Goal: Task Accomplishment & Management: Use online tool/utility

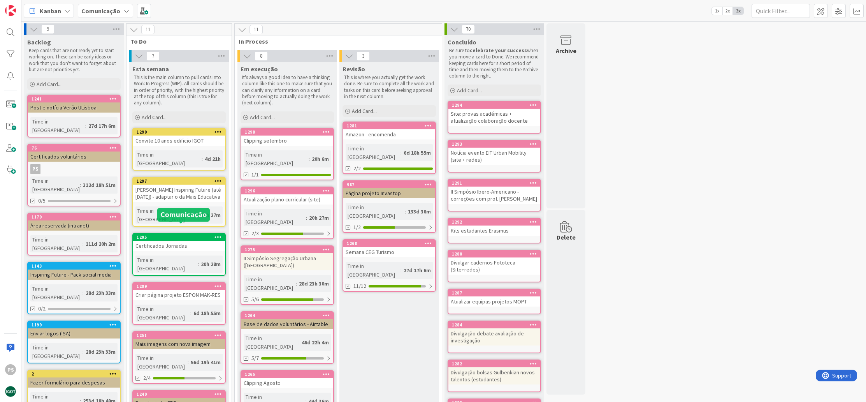
scroll to position [127, 0]
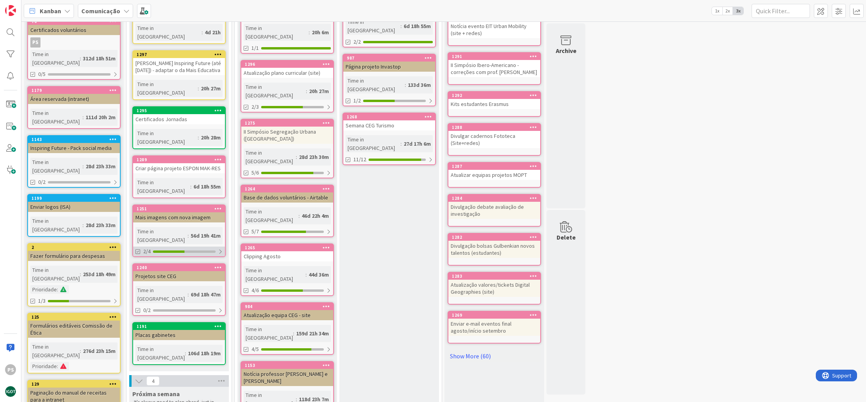
click at [195, 250] on div at bounding box center [184, 251] width 63 height 2
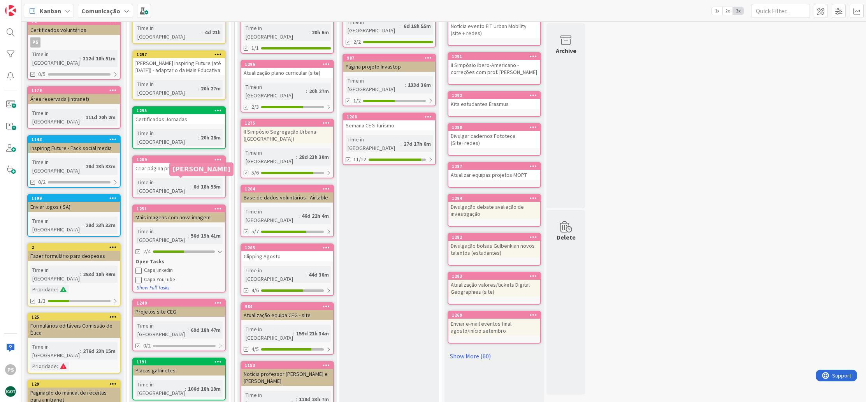
click at [191, 206] on div "1251" at bounding box center [181, 208] width 88 height 5
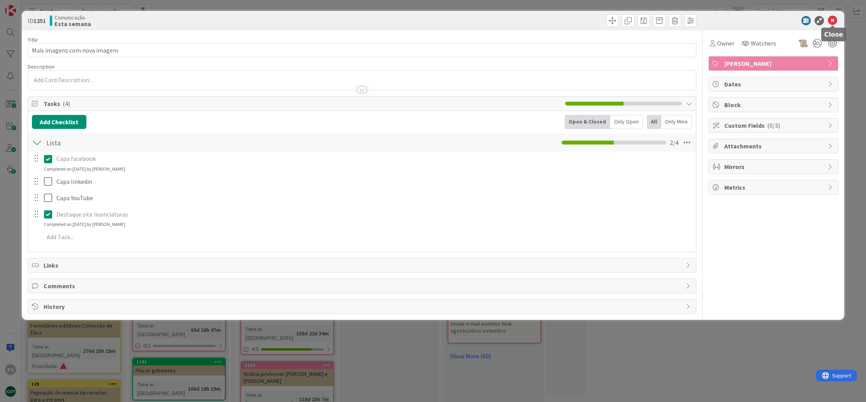
click at [833, 22] on icon at bounding box center [832, 20] width 9 height 9
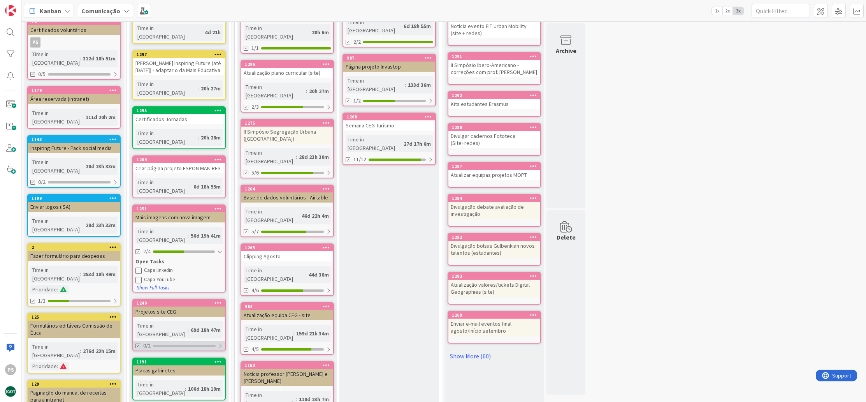
click at [204, 341] on div "0/2" at bounding box center [179, 346] width 92 height 10
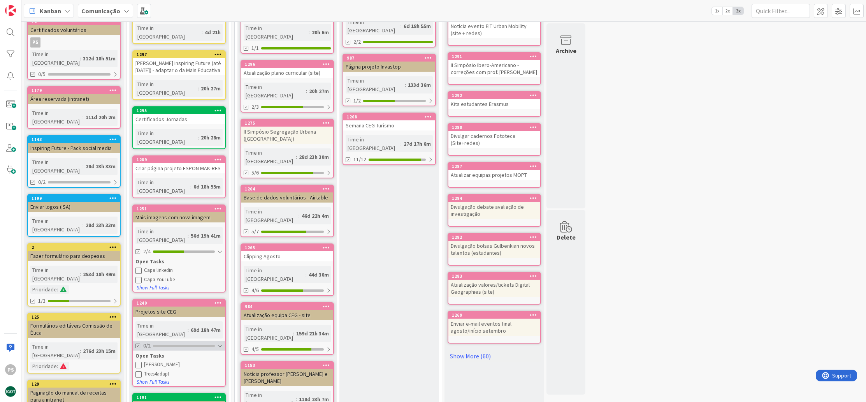
click at [205, 341] on div "0/2" at bounding box center [179, 346] width 92 height 10
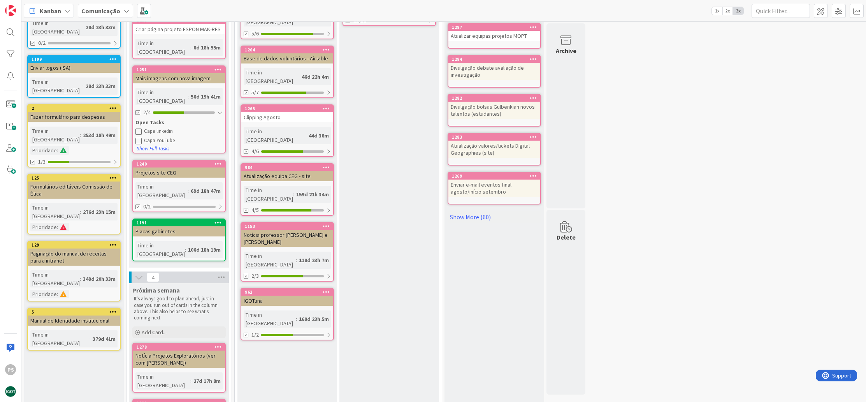
scroll to position [278, 0]
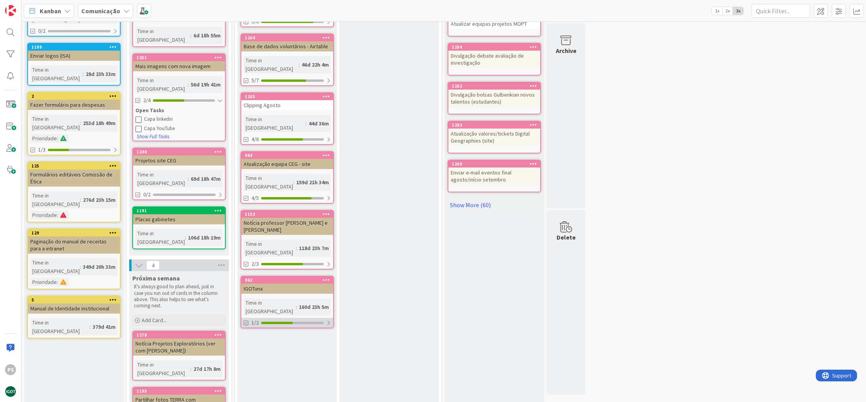
click at [308, 322] on div at bounding box center [292, 323] width 63 height 2
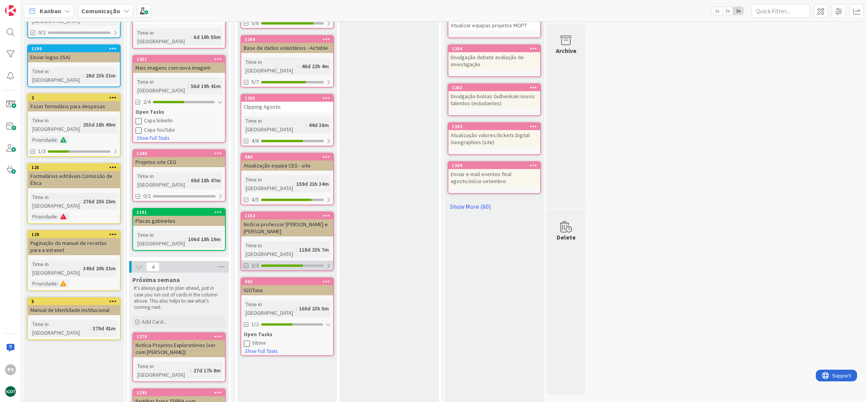
scroll to position [209, 0]
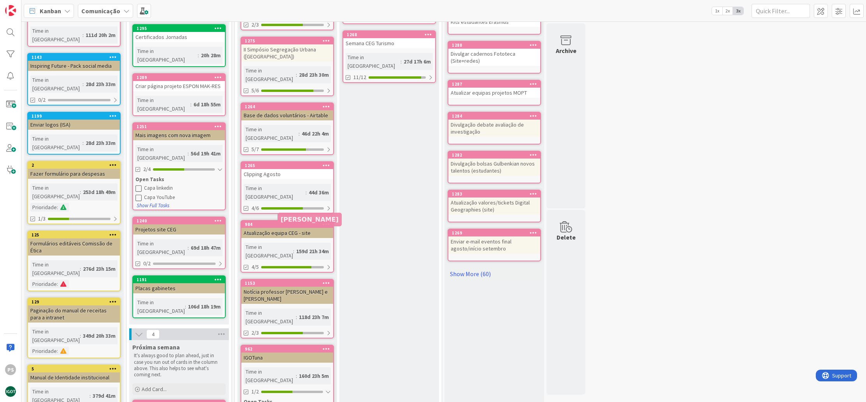
drag, startPoint x: 285, startPoint y: 215, endPoint x: 287, endPoint y: 233, distance: 18.4
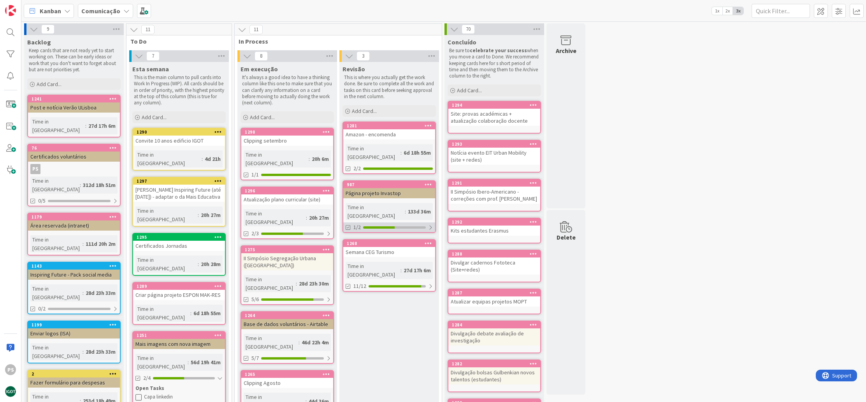
click at [389, 226] on div at bounding box center [379, 227] width 32 height 2
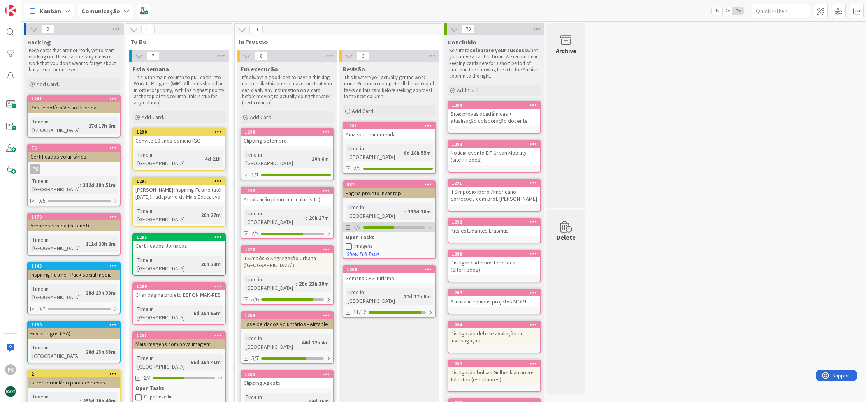
click at [389, 226] on div at bounding box center [378, 227] width 31 height 2
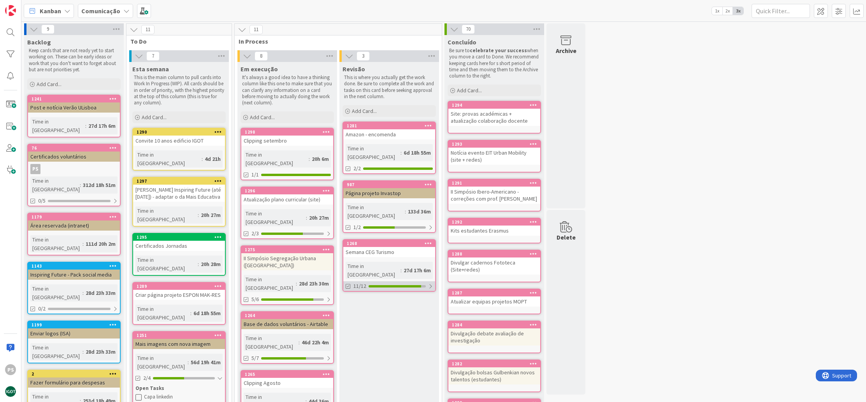
click at [392, 285] on div at bounding box center [395, 286] width 53 height 2
click at [352, 302] on button at bounding box center [349, 305] width 7 height 7
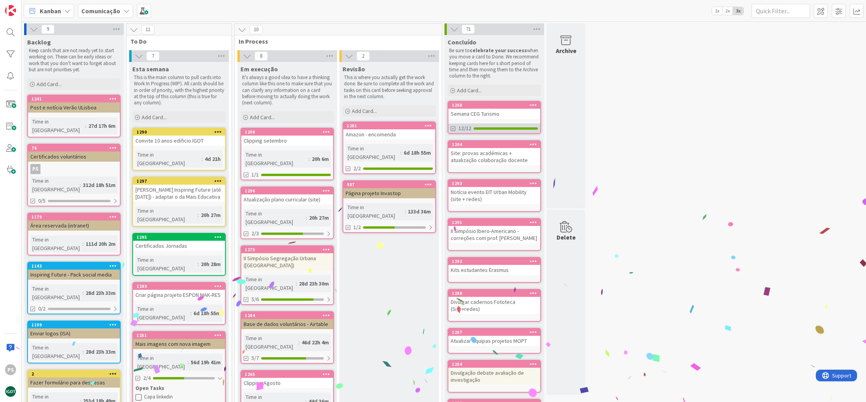
click at [519, 128] on div at bounding box center [506, 128] width 64 height 2
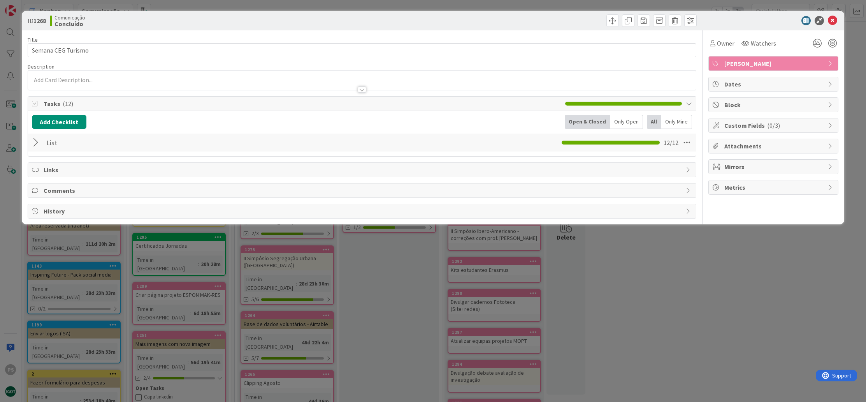
click at [36, 142] on div at bounding box center [37, 142] width 10 height 14
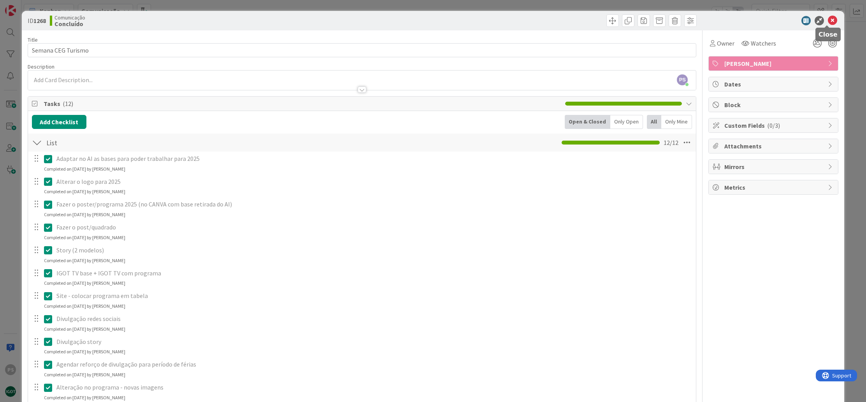
click at [828, 19] on icon at bounding box center [832, 20] width 9 height 9
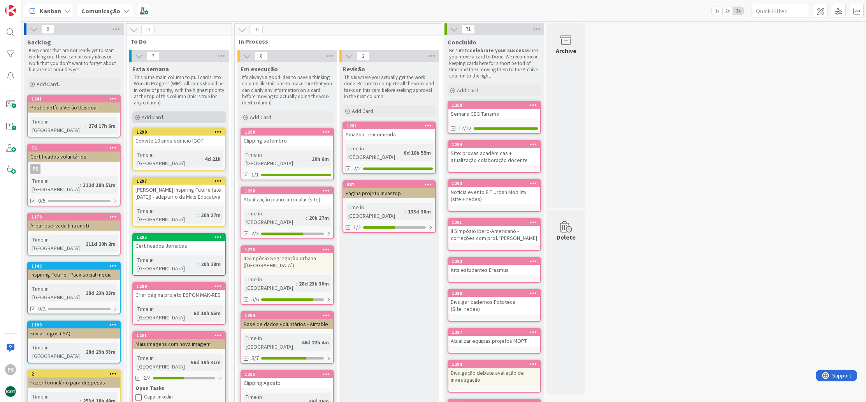
click at [149, 115] on span "Add Card..." at bounding box center [154, 117] width 25 height 7
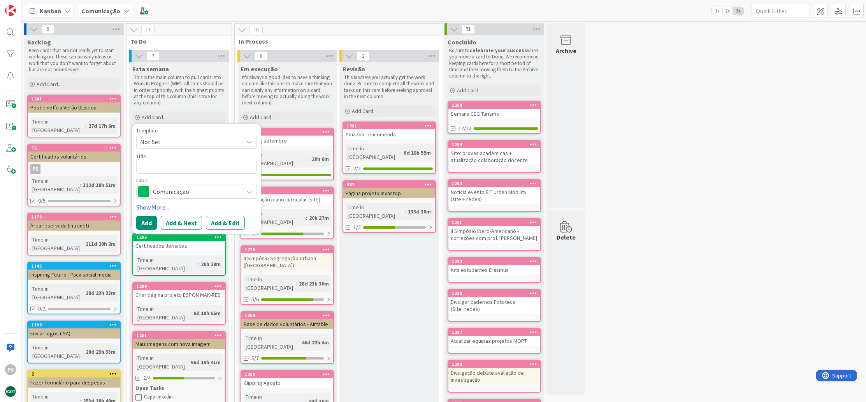
type textarea "x"
type textarea "A"
type textarea "x"
type textarea "At"
type textarea "x"
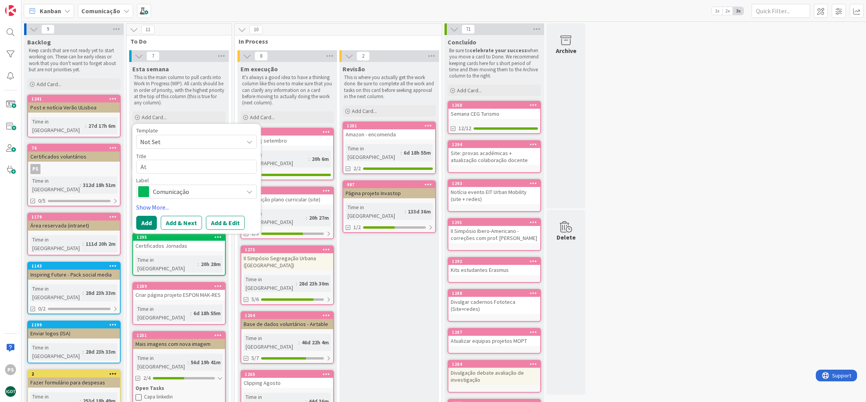
type textarea "Atu"
type textarea "x"
type textarea "Atua"
type textarea "x"
type textarea "Atual"
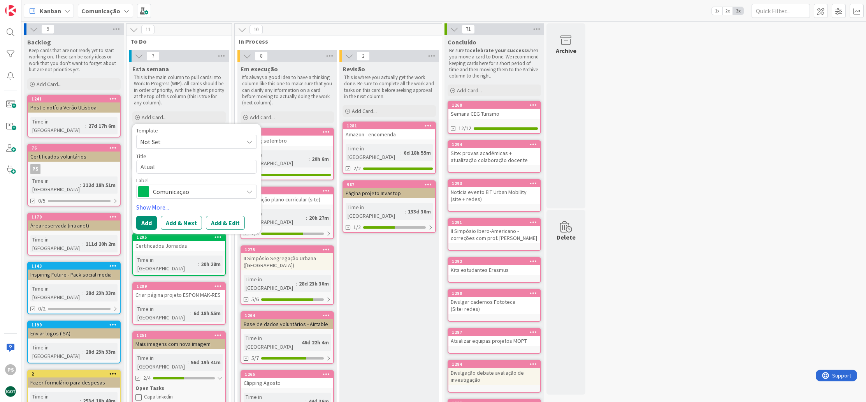
type textarea "x"
type textarea "Atuali"
type textarea "x"
type textarea "Atualiz"
type textarea "x"
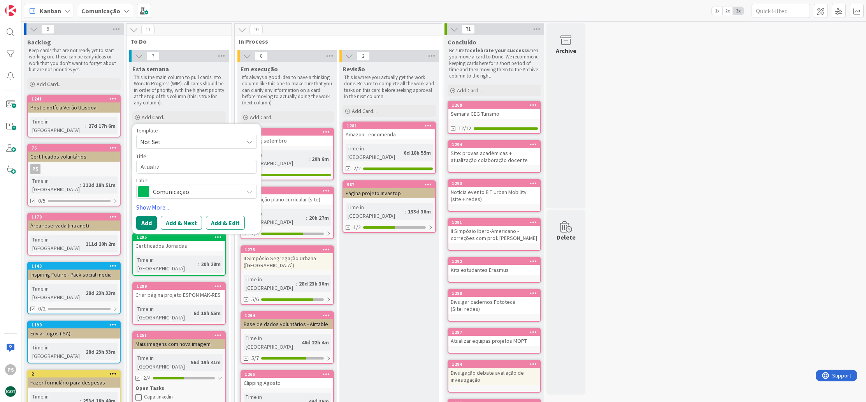
type textarea "Atualiza"
type textarea "x"
type textarea "Atualizaç~"
type textarea "x"
type textarea "Atualizaçã"
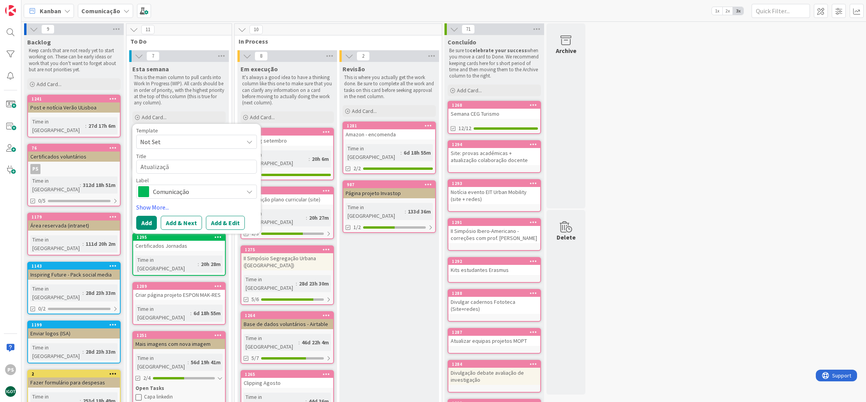
type textarea "x"
type textarea "Atualização"
type textarea "x"
type textarea "Atualização"
type textarea "x"
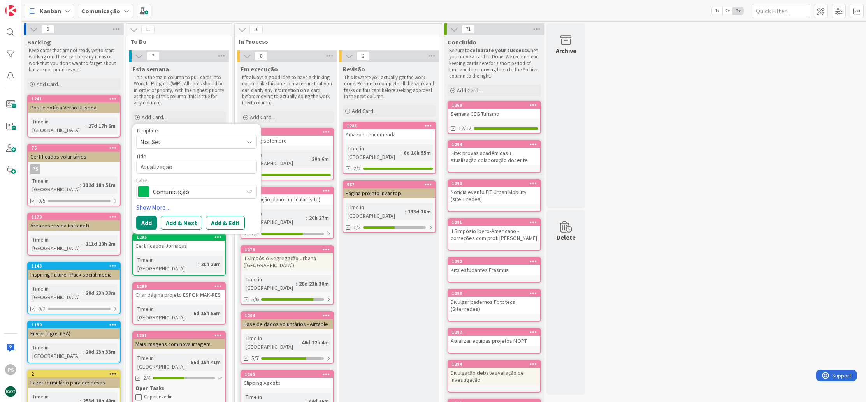
type textarea "Atualização l"
type textarea "x"
type textarea "Atualização li"
type textarea "x"
type textarea "Atualização lis"
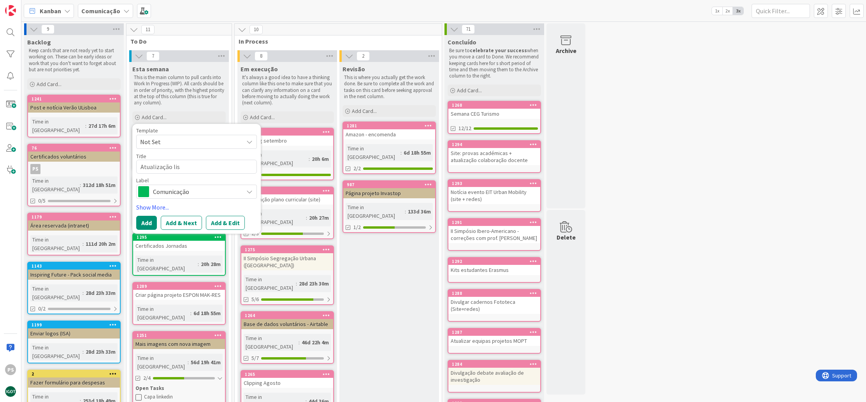
type textarea "x"
type textarea "Atualização list"
type textarea "x"
type textarea "Atualização lista"
type textarea "x"
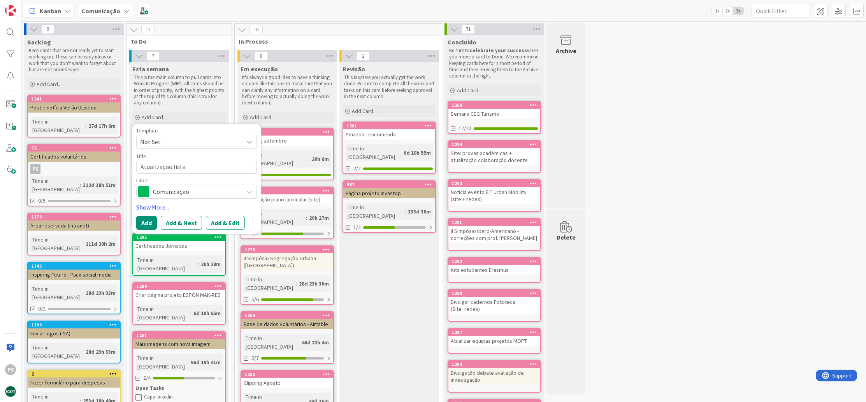
type textarea "Atualização listas"
type textarea "x"
type textarea "Atualização listas"
type textarea "x"
type textarea "Atualização listas d"
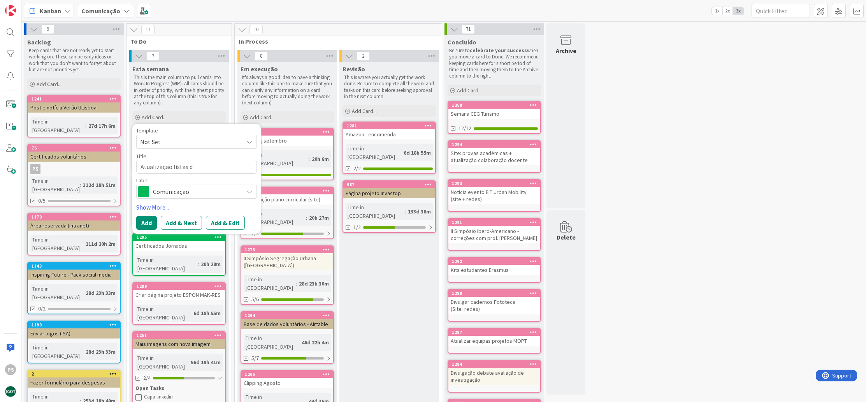
type textarea "x"
type textarea "Atualização listas di"
type textarea "x"
type textarea "Atualização listas dis"
type textarea "x"
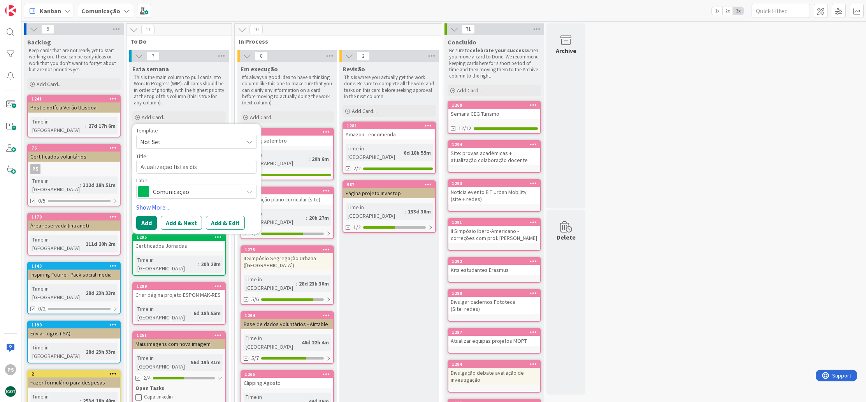
type textarea "Atualização listas dist"
type textarea "x"
type textarea "Atualização listas distr"
type textarea "x"
type textarea "Atualização listas distri"
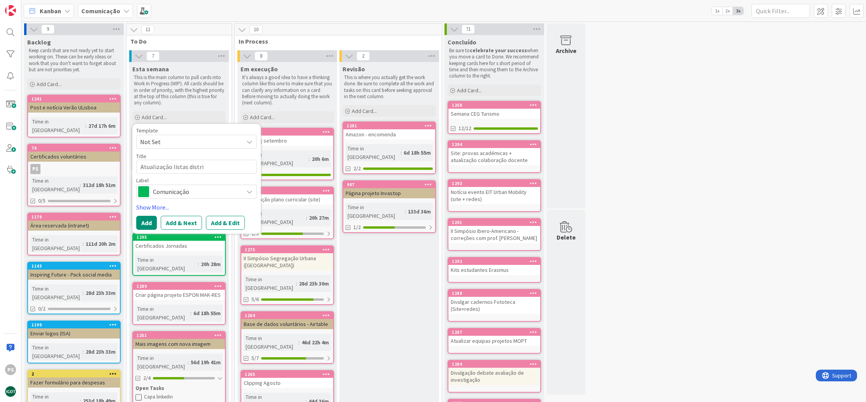
type textarea "x"
type textarea "Atualização listas distrib"
type textarea "x"
type textarea "Atualização listas distribu"
type textarea "x"
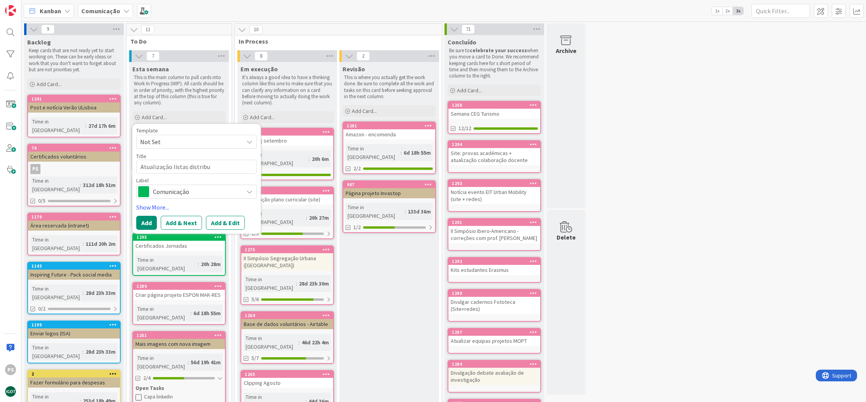
type textarea "Atualização listas distribui"
type textarea "x"
type textarea "Atualização listas distribuil"
type textarea "x"
type textarea "Atualização listas distribui"
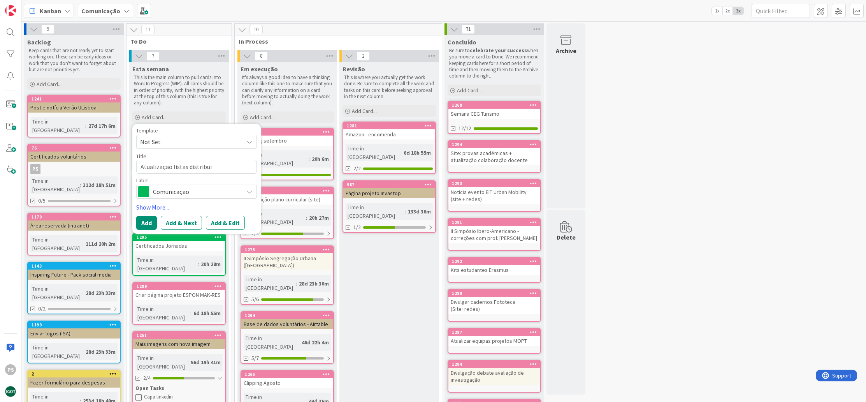
type textarea "x"
type textarea "Atualização listas distribuiç"
type textarea "x"
type textarea "Atualização listas distribuiç~"
type textarea "x"
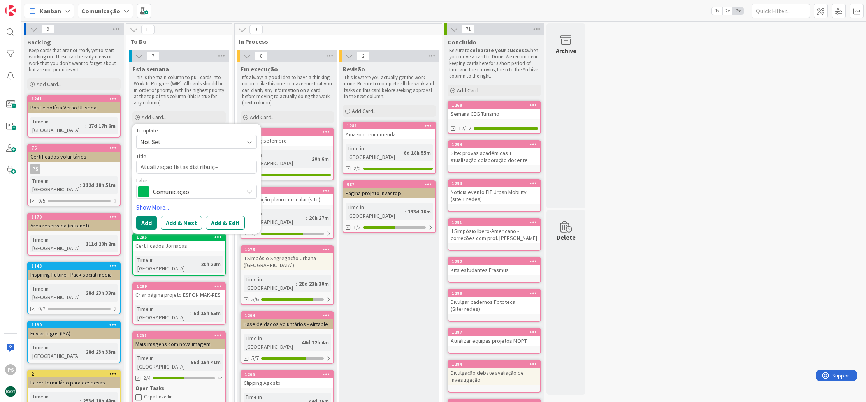
type textarea "Atualização listas distribuiçã"
type textarea "x"
type textarea "Atualização listas distribuição"
type textarea "x"
type textarea "Atualização listas distribuição"
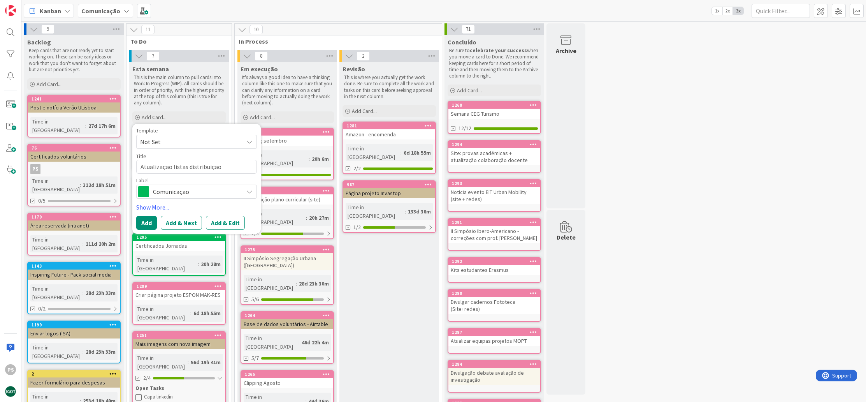
type textarea "x"
type textarea "Atualização listas distribuição ("
type textarea "x"
type textarea "Atualização listas distribuição (e"
type textarea "x"
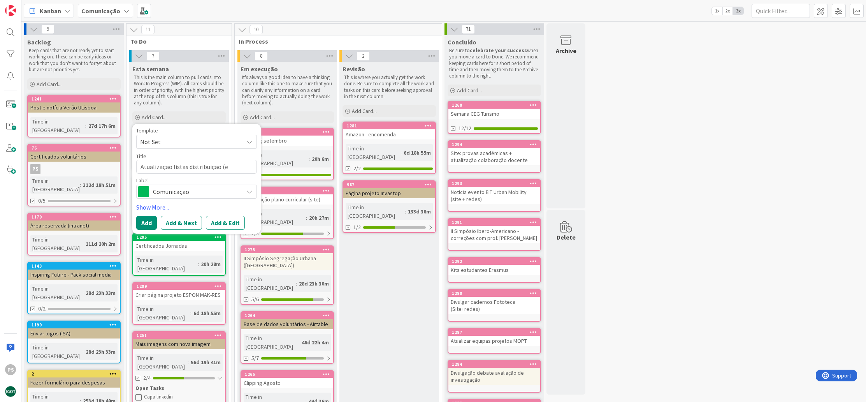
type textarea "Atualização listas distribuição (es"
type textarea "x"
type textarea "Atualização listas distribuição (est"
type textarea "x"
type textarea "Atualização listas distribuição (estu"
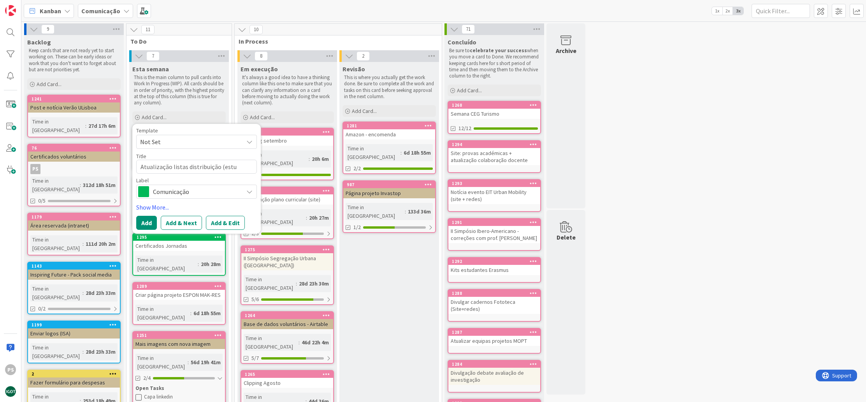
type textarea "x"
type textarea "Atualização listas distribuição (estud"
type textarea "x"
type textarea "Atualização listas distribuição (estuda"
type textarea "x"
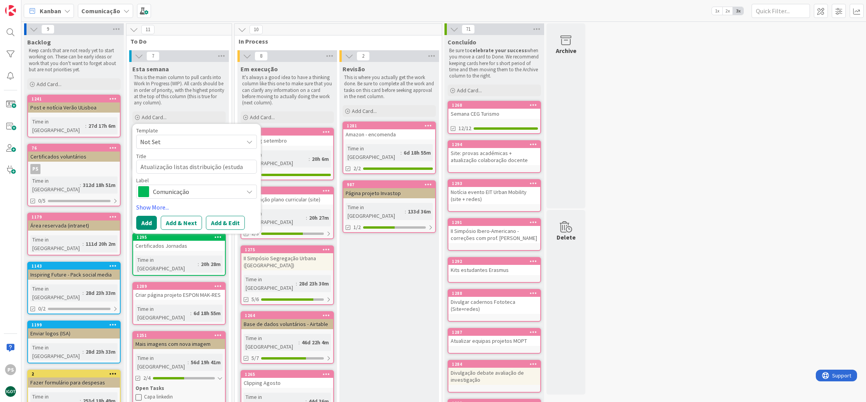
type textarea "Atualização listas distribuição (estudan"
type textarea "x"
type textarea "Atualização listas distribuição (estudant"
type textarea "x"
type textarea "Atualização listas distribuição (estudante"
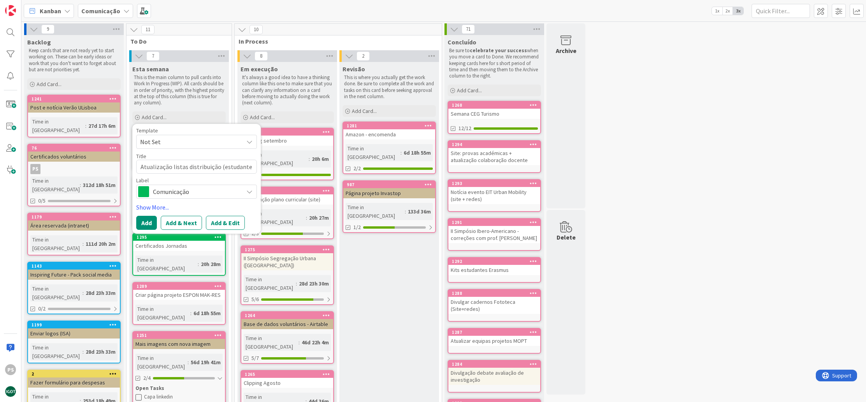
type textarea "x"
type textarea "Atualização listas distribuição (estudantes"
click at [195, 189] on span "Comunicação" at bounding box center [196, 191] width 86 height 11
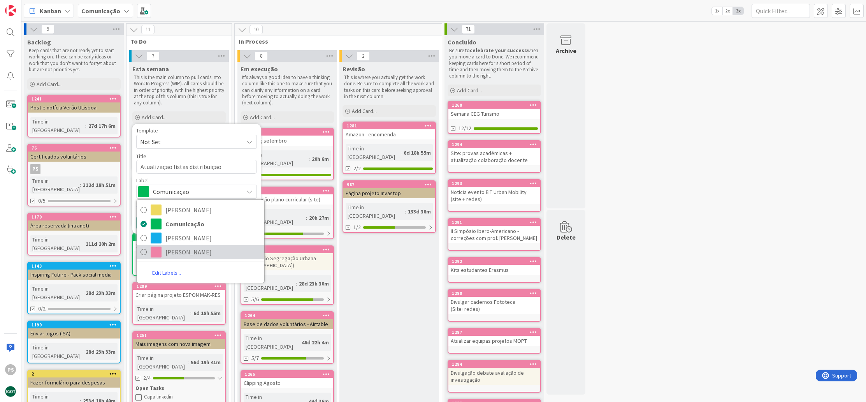
click at [190, 250] on span "Paula" at bounding box center [212, 252] width 95 height 12
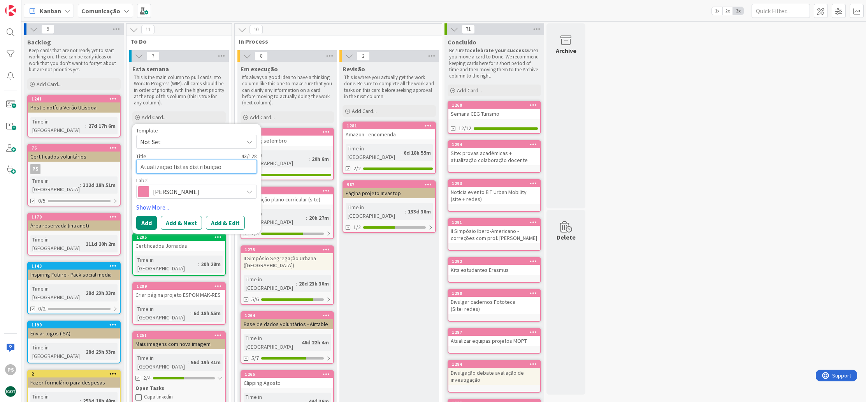
click at [255, 167] on textarea "Atualização listas distribuição (estudantes" at bounding box center [196, 167] width 121 height 14
type textarea "x"
type textarea "Atualização listas distribuição (estudantes)"
click at [151, 224] on button "Add" at bounding box center [146, 223] width 21 height 14
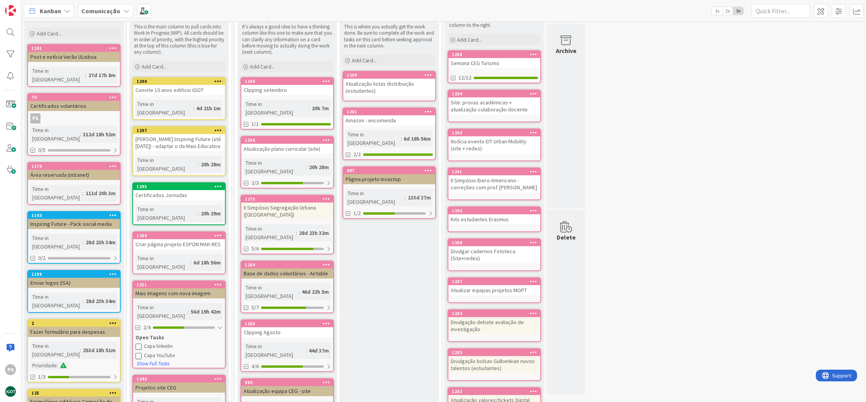
scroll to position [100, 0]
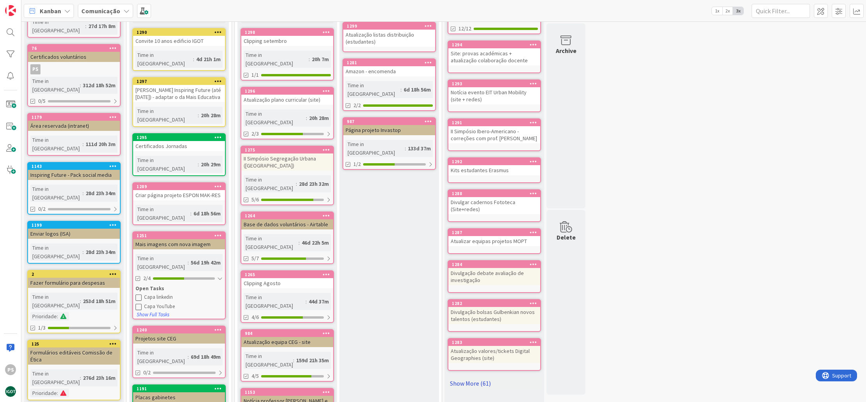
click at [489, 382] on link "Show More (61)" at bounding box center [494, 383] width 93 height 12
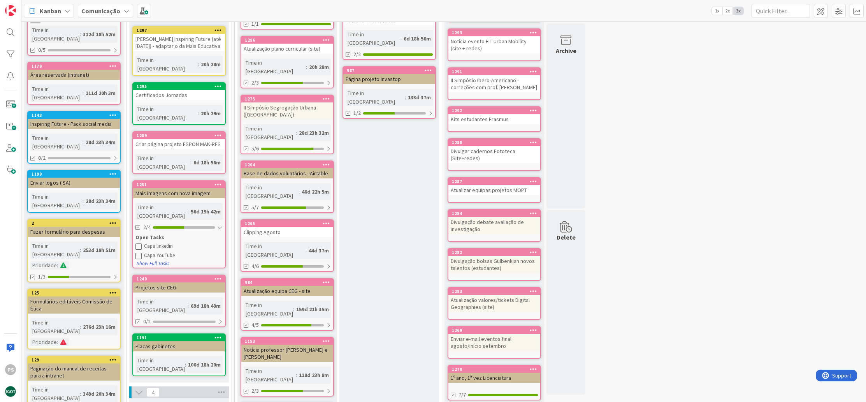
scroll to position [0, 0]
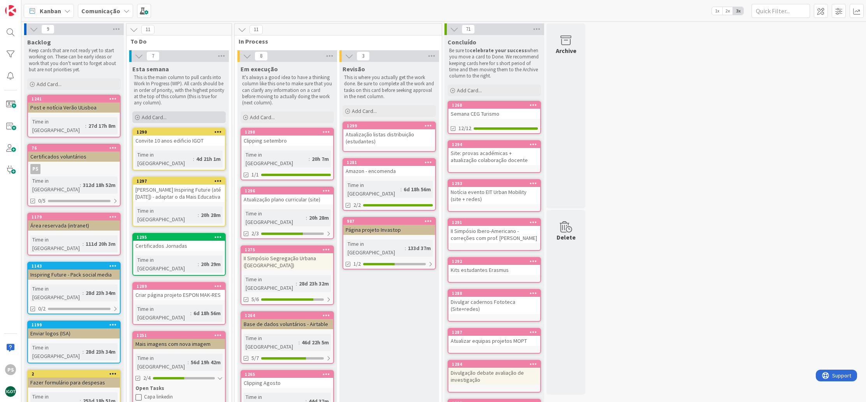
click at [154, 113] on div "Add Card..." at bounding box center [178, 117] width 93 height 12
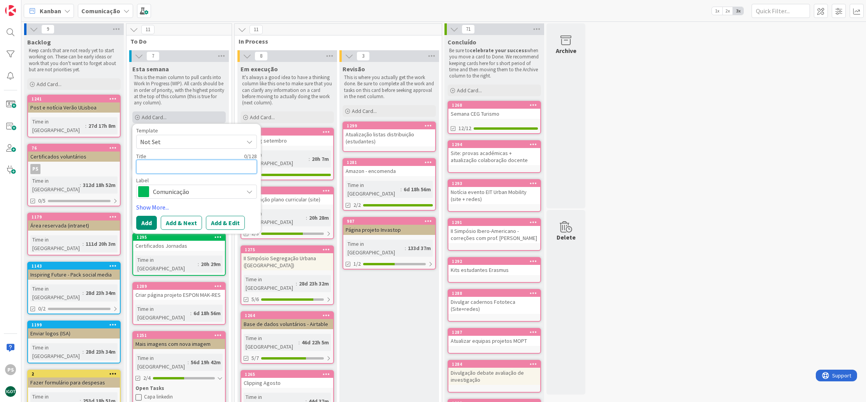
type textarea "x"
type textarea "V´"
type textarea "x"
type textarea "Ví"
type textarea "x"
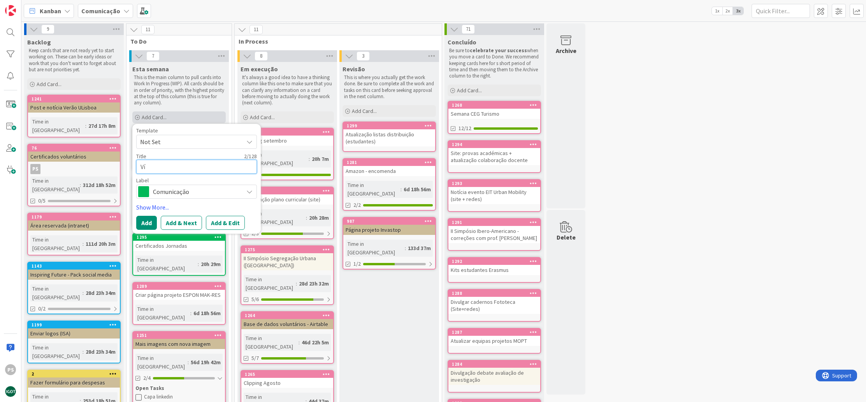
type textarea "Víd"
type textarea "x"
type textarea "Víde"
type textarea "x"
type textarea "Vídeo"
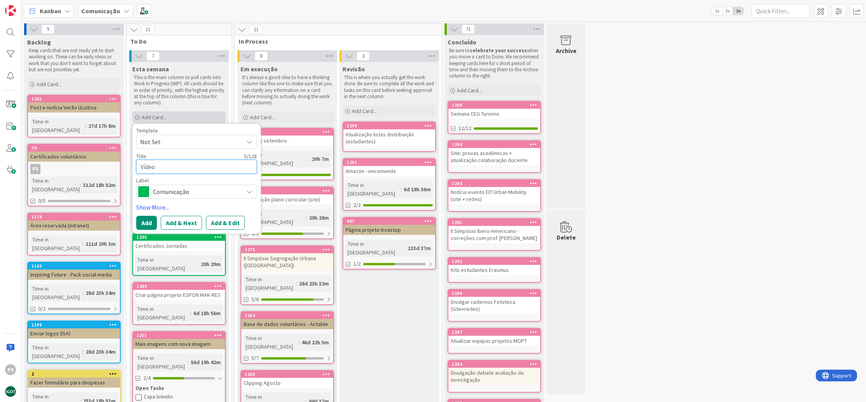
type textarea "x"
type textarea "Vídeo"
type textarea "x"
type textarea "Vídeo b"
type textarea "x"
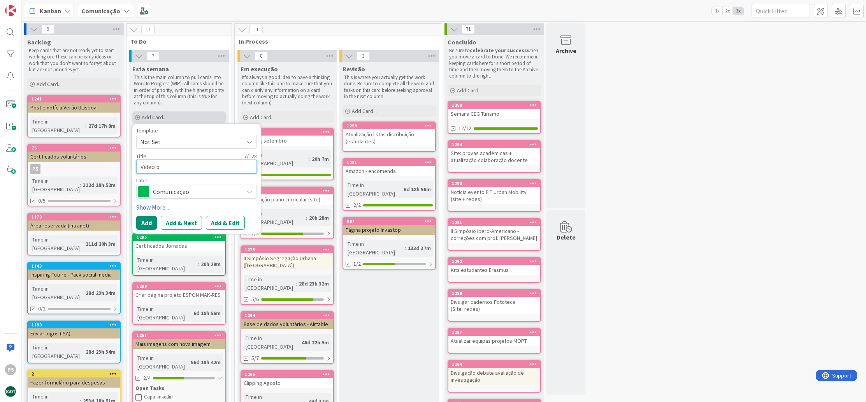
type textarea "Vídeo bo"
type textarea "x"
type textarea "Vídeo boa"
type textarea "x"
type textarea "Vídeo boas"
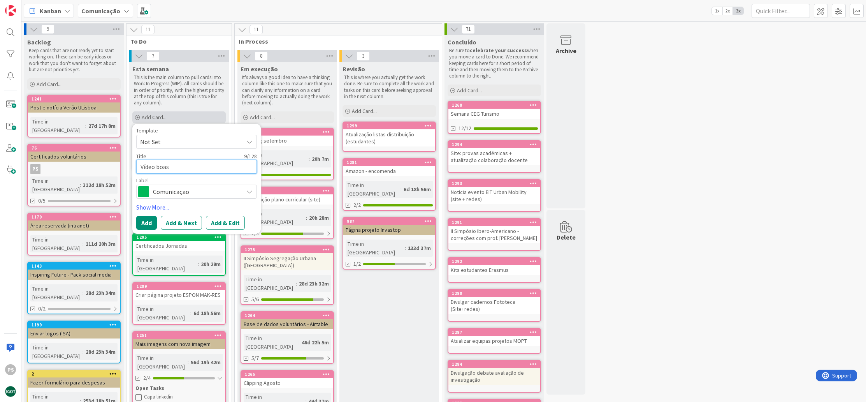
type textarea "x"
type textarea "Vídeo boas"
type textarea "x"
type textarea "Vídeo boas"
type textarea "x"
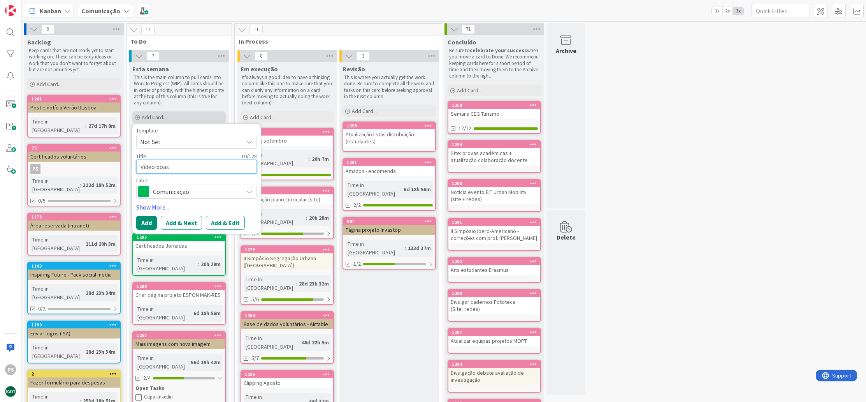
type textarea "Vídeo boas-"
type textarea "x"
type textarea "Vídeo boas-v"
type textarea "x"
type textarea "Vídeo boas-vi"
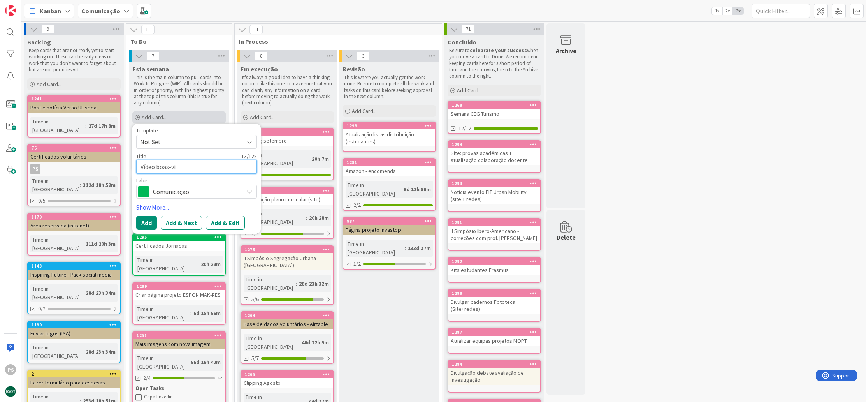
type textarea "x"
type textarea "Vídeo boas-vin"
type textarea "x"
type textarea "Vídeo boas-vind"
type textarea "x"
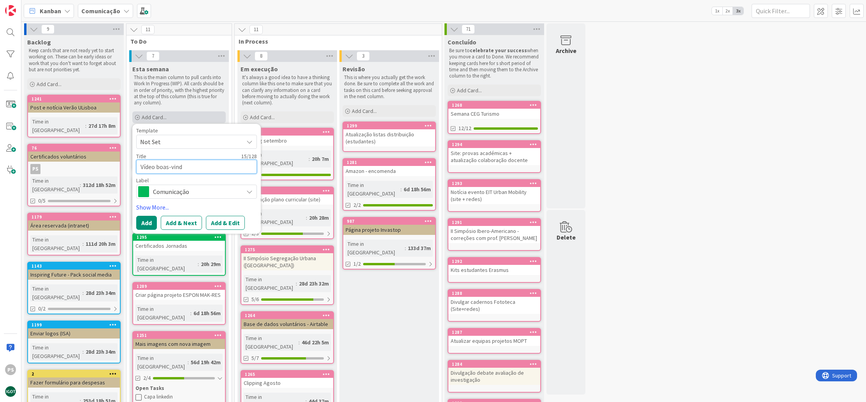
type textarea "Vídeo boas-vinda"
type textarea "x"
type textarea "Vídeo boas-vindas"
type textarea "x"
type textarea "Vídeo boas-vindas"
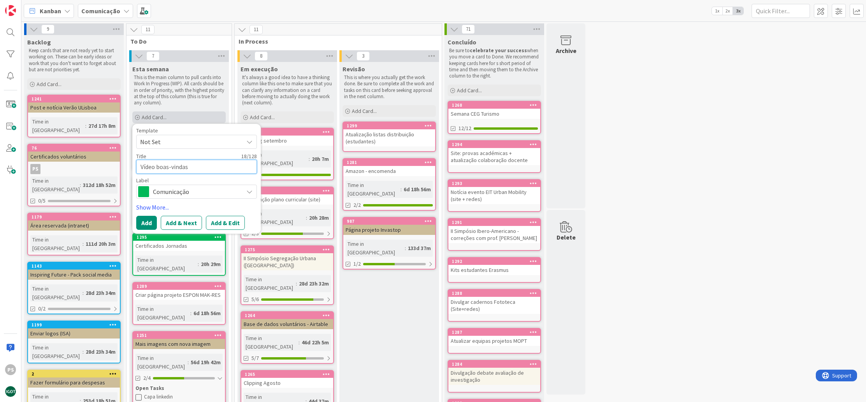
type textarea "x"
type textarea "Vídeo boas-vindas -"
type textarea "x"
type textarea "Vídeo boas-vindas"
type textarea "x"
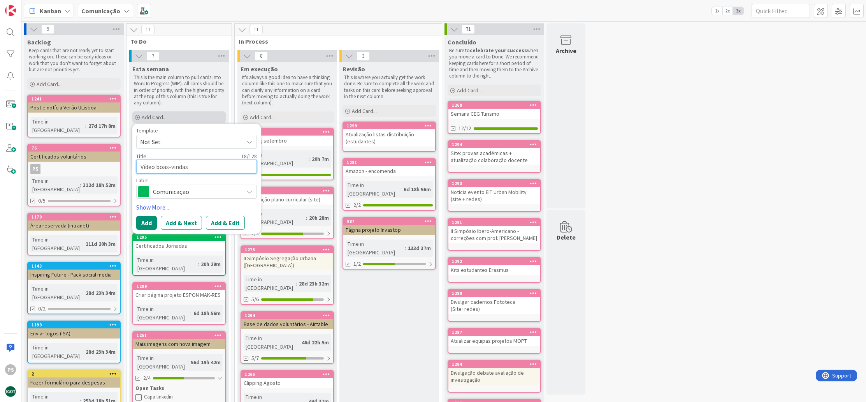
type textarea "Vídeo boas-vindas l"
type textarea "x"
type textarea "Vídeo boas-vindas li"
type textarea "x"
type textarea "Vídeo boas-vindas lic"
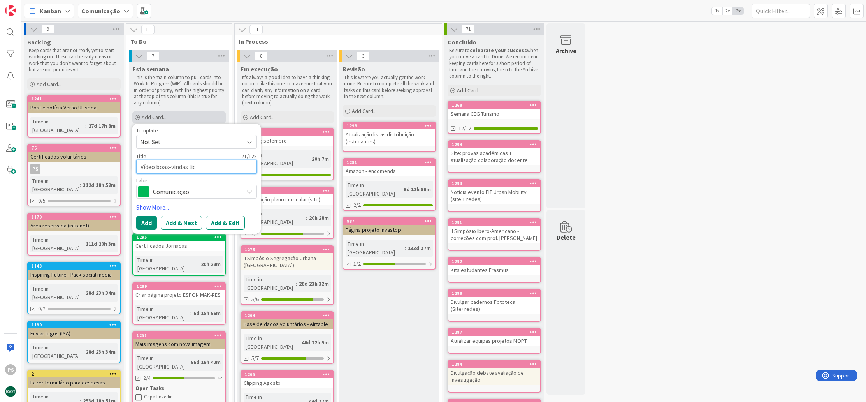
type textarea "x"
type textarea "Vídeo boas-vindas lice"
type textarea "x"
type textarea "Vídeo boas-vindas licen"
type textarea "x"
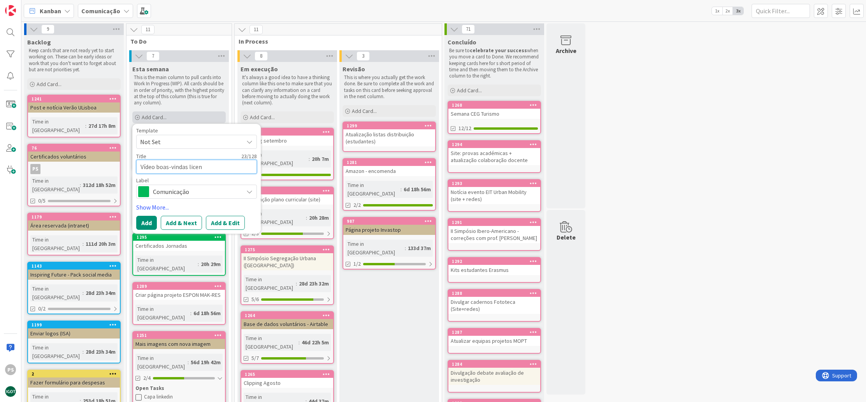
type textarea "Vídeo boas-vindas licenc"
type textarea "x"
type textarea "Vídeo boas-vindas licenci"
type textarea "x"
type textarea "Vídeo boas-vindas licencia"
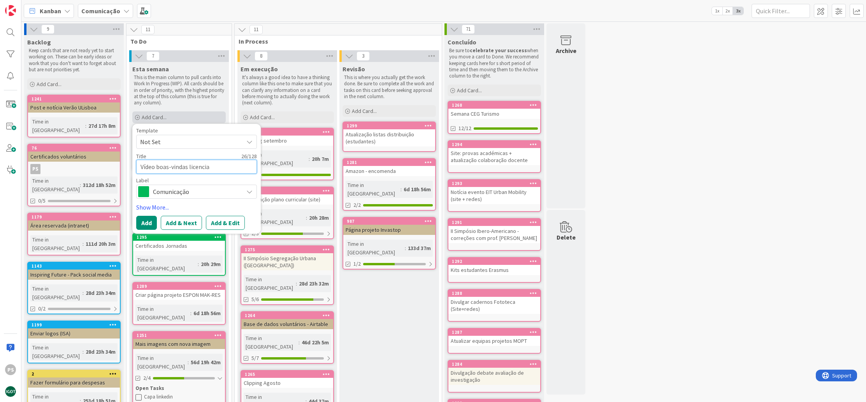
type textarea "x"
type textarea "Vídeo boas-vindas licenciat"
type textarea "x"
type textarea "Vídeo boas-vindas licenciatu"
type textarea "x"
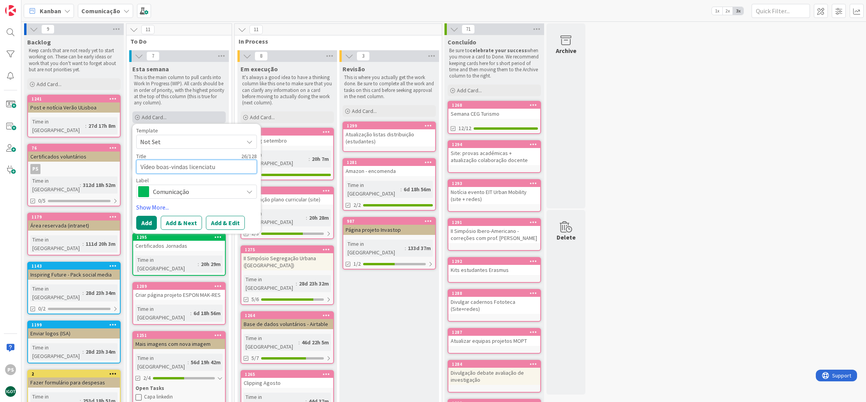
type textarea "Vídeo boas-vindas licenciatur"
type textarea "x"
type textarea "Vídeo boas-vindas licenciatura"
click at [194, 190] on span "Comunicação" at bounding box center [196, 191] width 86 height 11
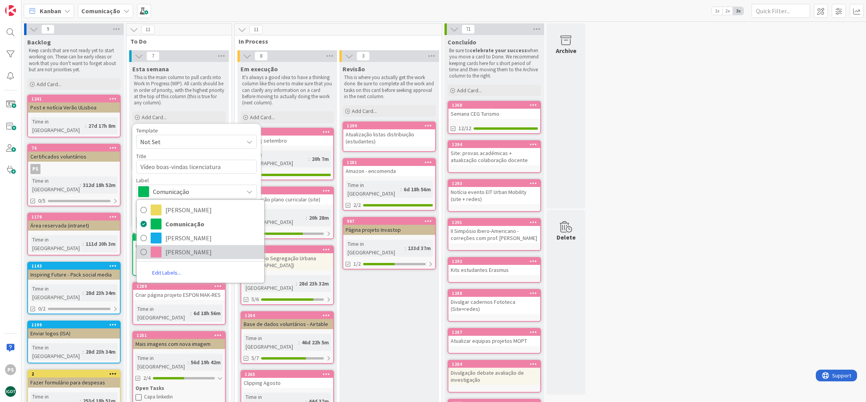
drag, startPoint x: 187, startPoint y: 257, endPoint x: 185, endPoint y: 251, distance: 5.6
click at [187, 257] on span "Paula" at bounding box center [212, 252] width 95 height 12
type textarea "x"
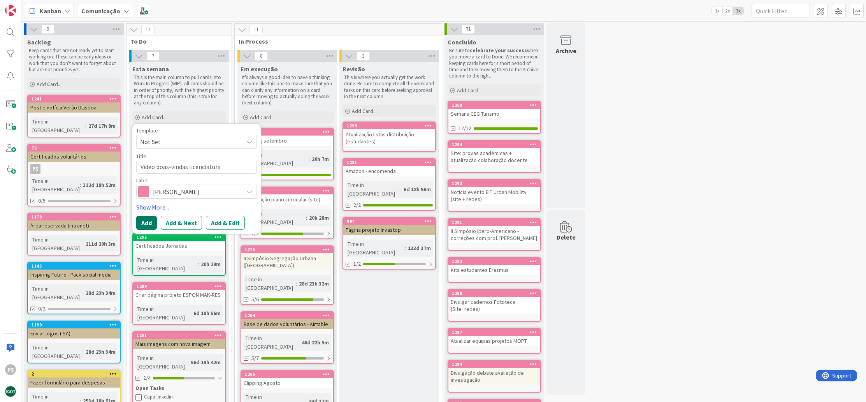
click at [153, 219] on button "Add" at bounding box center [146, 223] width 21 height 14
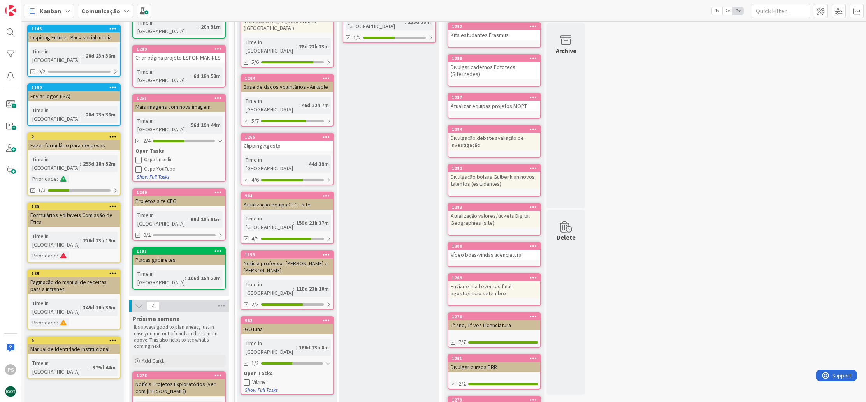
scroll to position [211, 0]
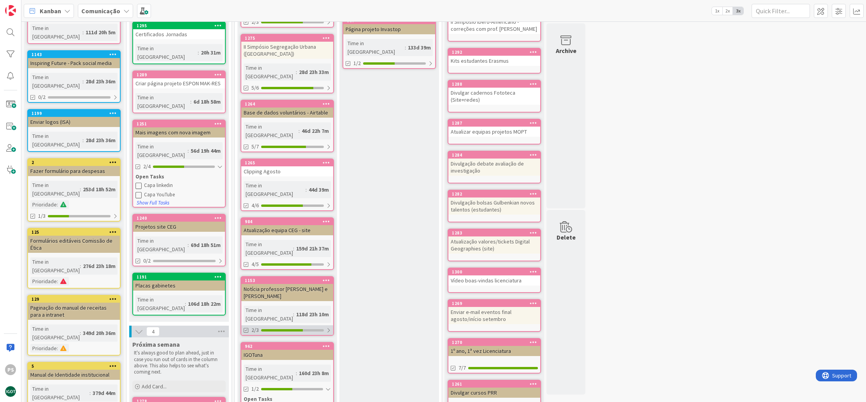
click at [312, 329] on div at bounding box center [292, 330] width 63 height 2
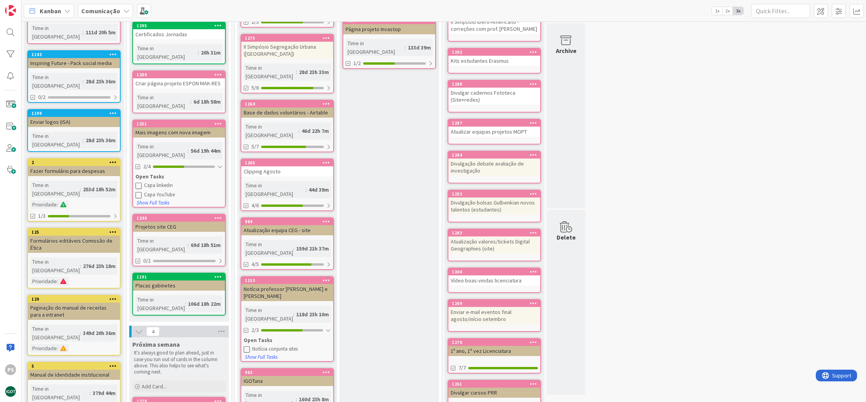
click at [291, 284] on div "Notícia professor Zêzere e Capinha" at bounding box center [287, 292] width 92 height 17
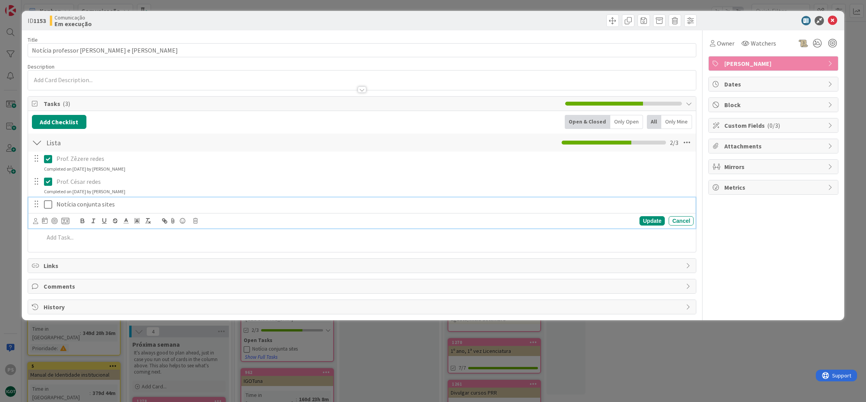
click at [105, 204] on p "Notícia conjunta sites" at bounding box center [373, 204] width 634 height 9
click at [196, 220] on icon at bounding box center [195, 220] width 5 height 5
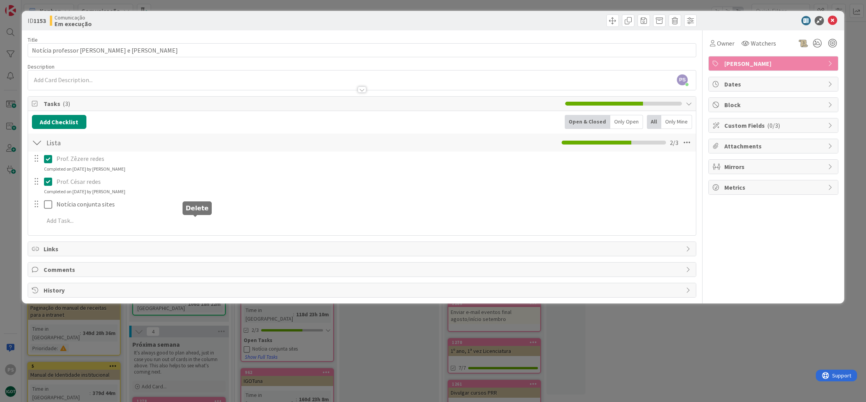
click at [211, 253] on div "Title 34 / 128 Notícia professor Zêzere e Capinha Description PS Paula Sofia ju…" at bounding box center [362, 163] width 669 height 267
click at [833, 20] on icon at bounding box center [832, 20] width 9 height 9
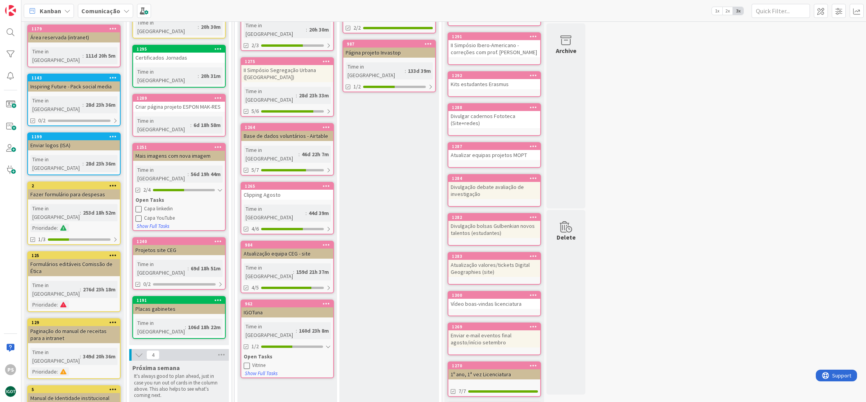
scroll to position [182, 0]
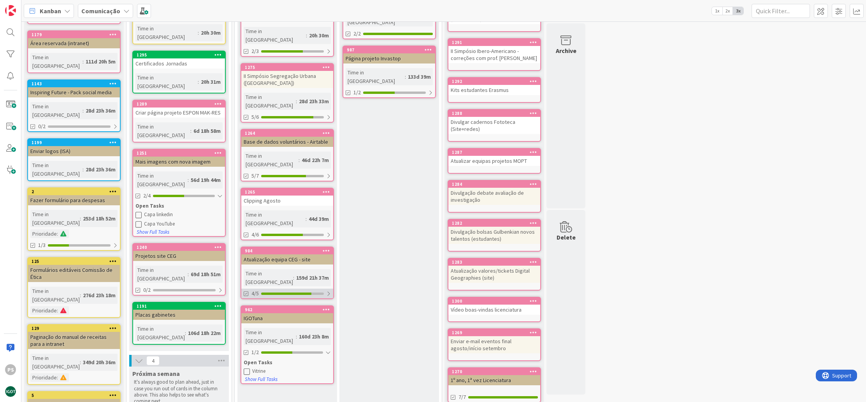
click at [301, 292] on div at bounding box center [286, 293] width 50 height 2
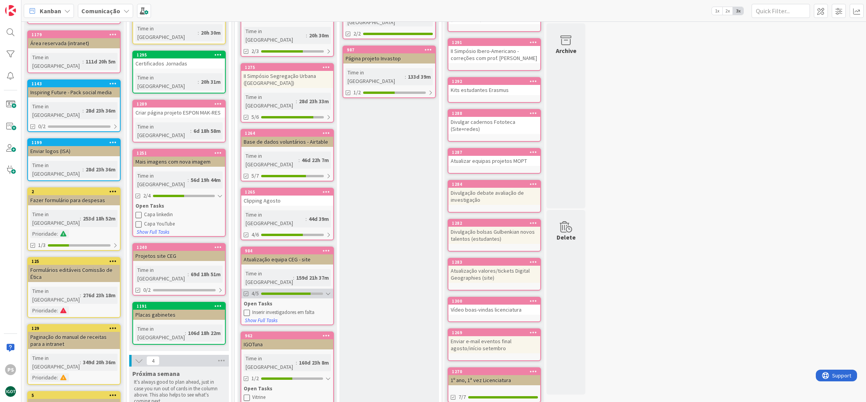
click at [301, 292] on div at bounding box center [285, 293] width 49 height 2
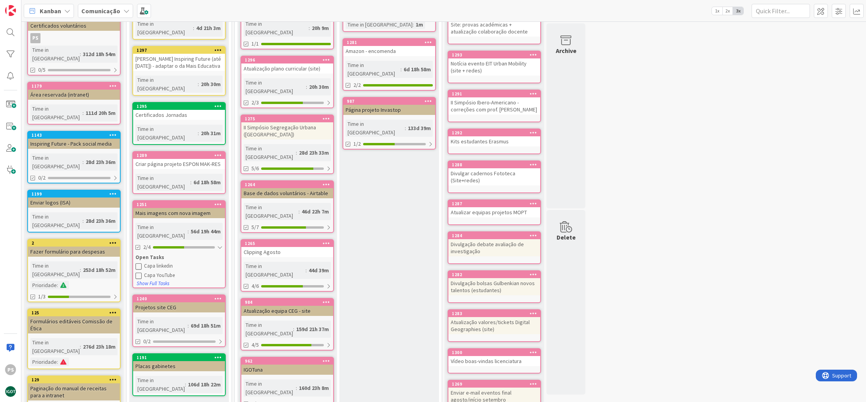
scroll to position [129, 0]
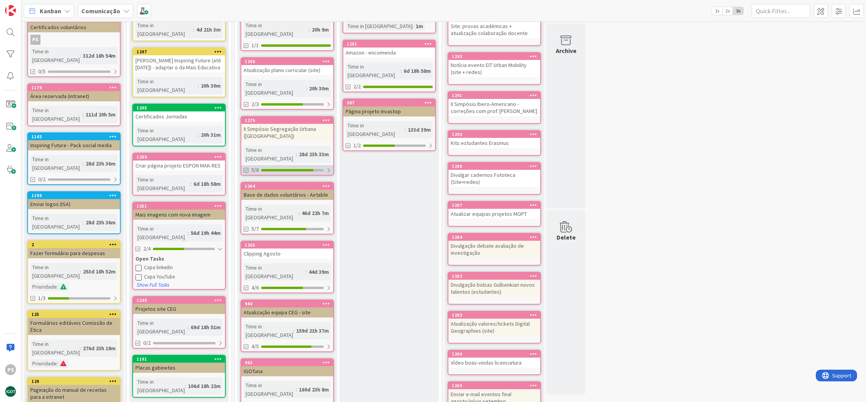
click at [285, 169] on div at bounding box center [287, 170] width 52 height 2
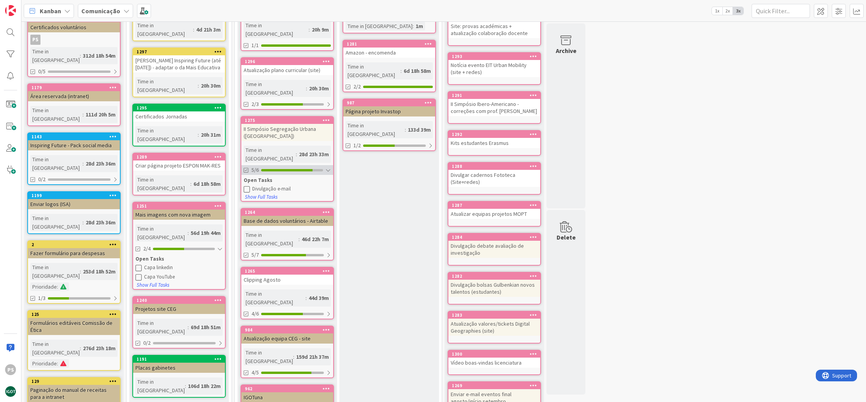
click at [285, 169] on div at bounding box center [286, 170] width 51 height 2
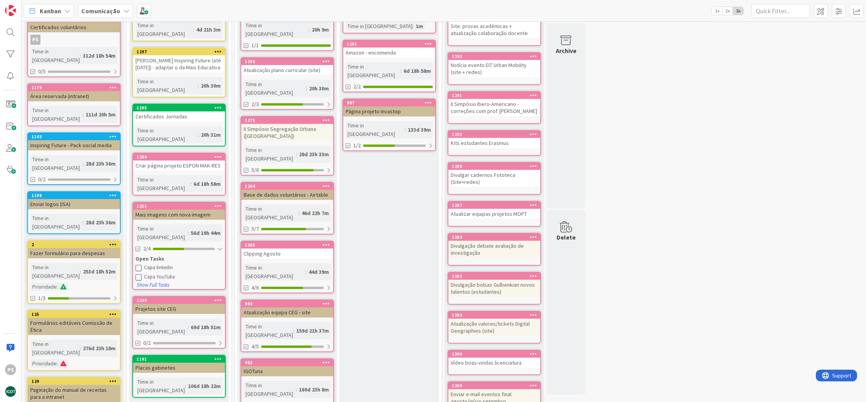
scroll to position [63, 0]
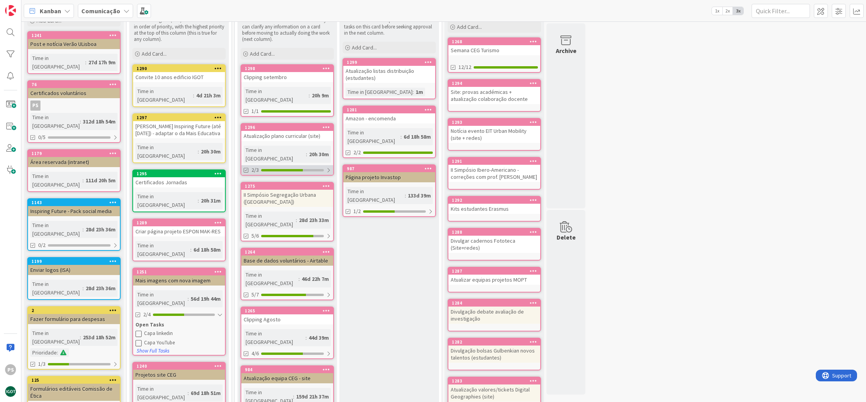
click at [307, 165] on div "2/3" at bounding box center [287, 170] width 92 height 10
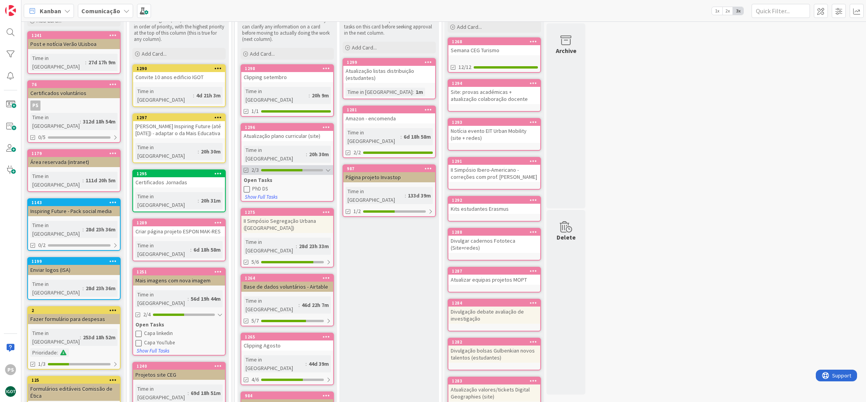
click at [307, 165] on div "2/3" at bounding box center [287, 170] width 92 height 10
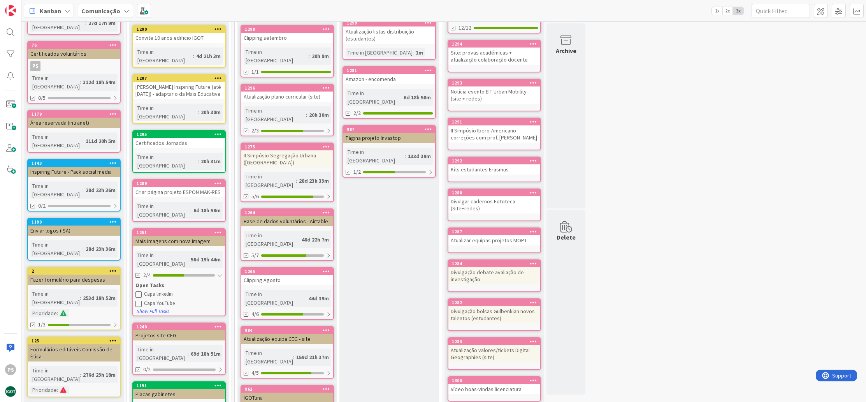
scroll to position [119, 0]
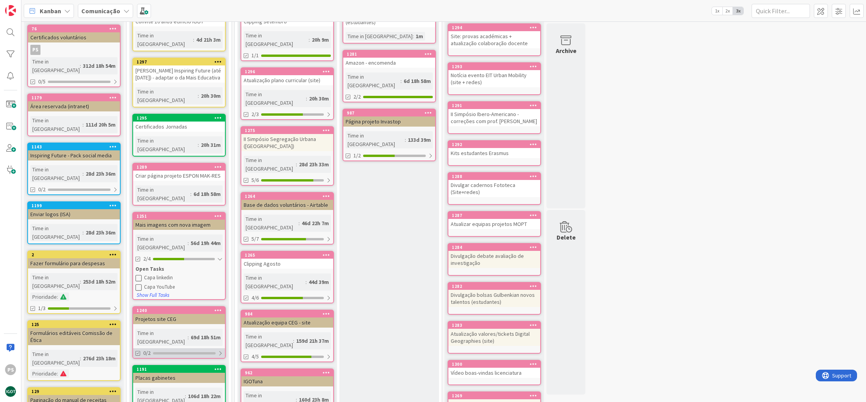
click at [203, 352] on div at bounding box center [184, 353] width 63 height 2
click at [202, 352] on div at bounding box center [184, 353] width 62 height 2
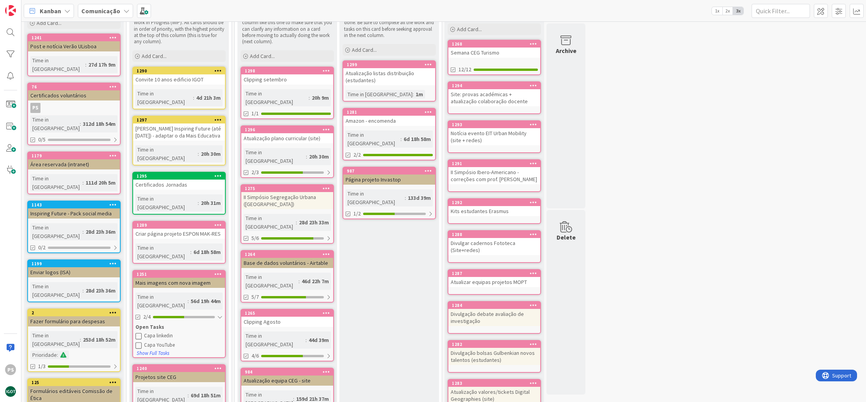
scroll to position [0, 0]
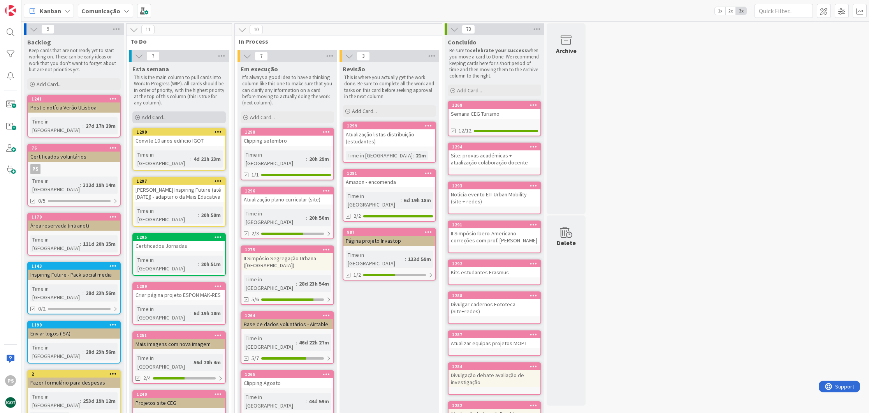
click at [174, 118] on div "Add Card..." at bounding box center [178, 117] width 93 height 12
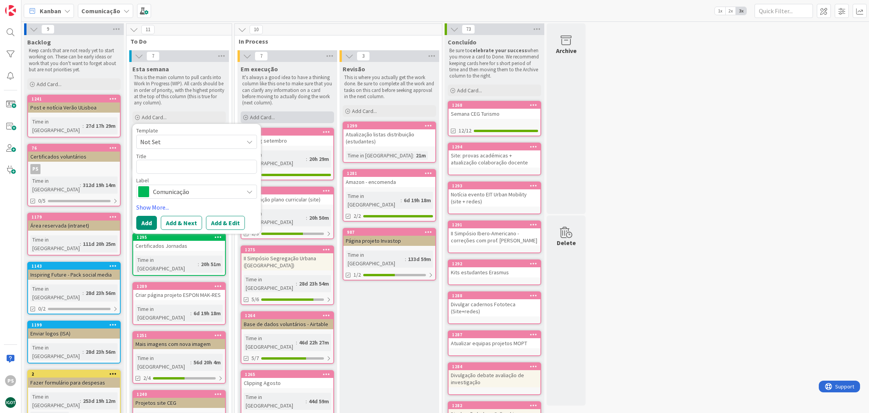
type textarea "x"
type textarea "R"
type textarea "x"
type textarea "Re"
type textarea "x"
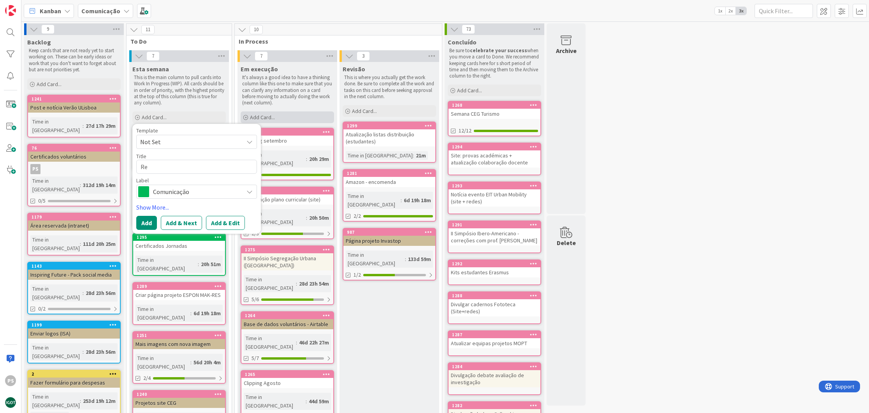
type textarea "Rem"
type textarea "x"
type textarea "Rema"
type textarea "x"
type textarea "Remac"
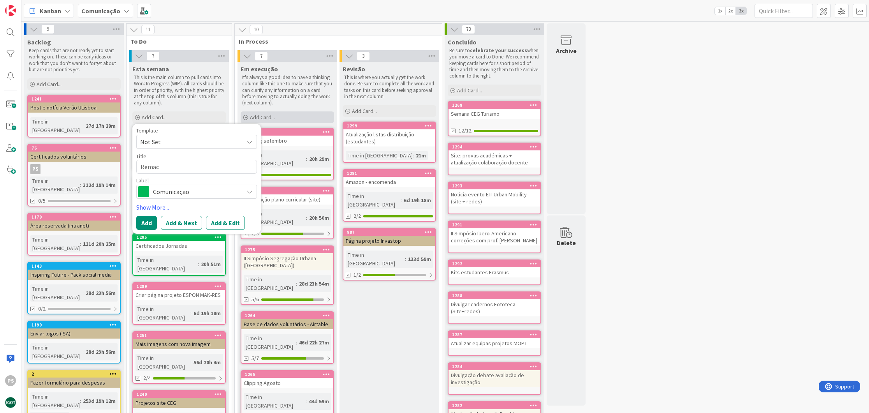
type textarea "x"
type textarea "Remaca"
type textarea "x"
type textarea "Remacar"
type textarea "x"
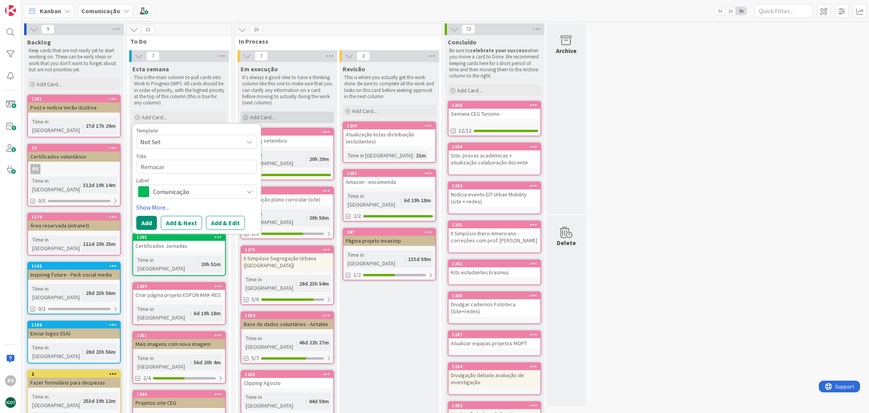
type textarea "Remacar"
type textarea "x"
type textarea "Remacar e"
type textarea "x"
type textarea "Remacar e"
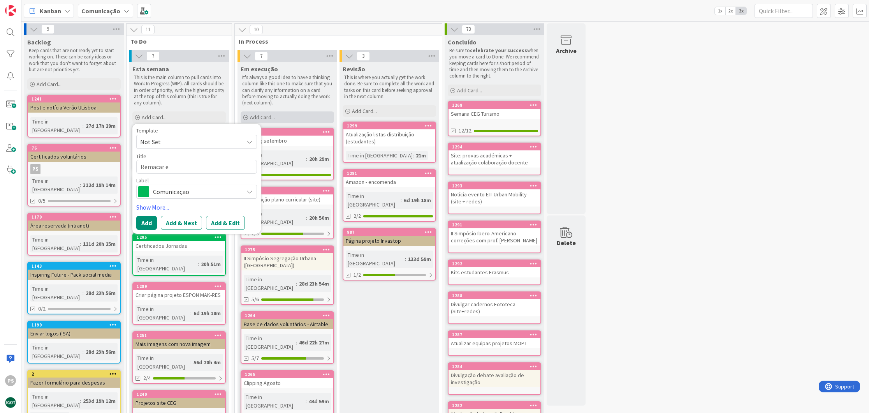
type textarea "x"
type textarea "Remacar e r"
type textarea "x"
type textarea "Remacar e re"
type textarea "x"
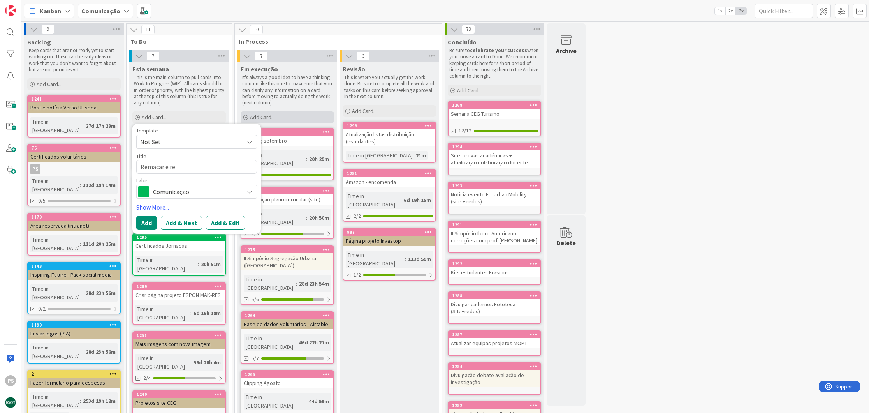
type textarea "Remacar e r"
type textarea "x"
type textarea "Remacar e"
type textarea "x"
type textarea "Remacar e"
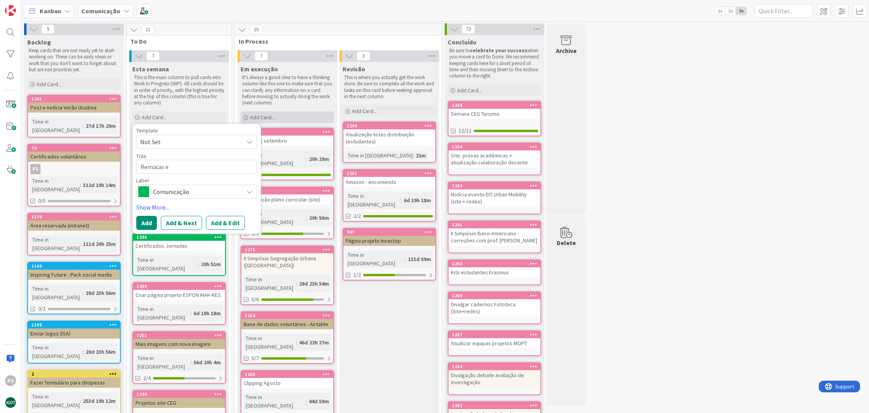
type textarea "x"
type textarea "Remacar"
type textarea "x"
type textarea "Remacar"
type textarea "x"
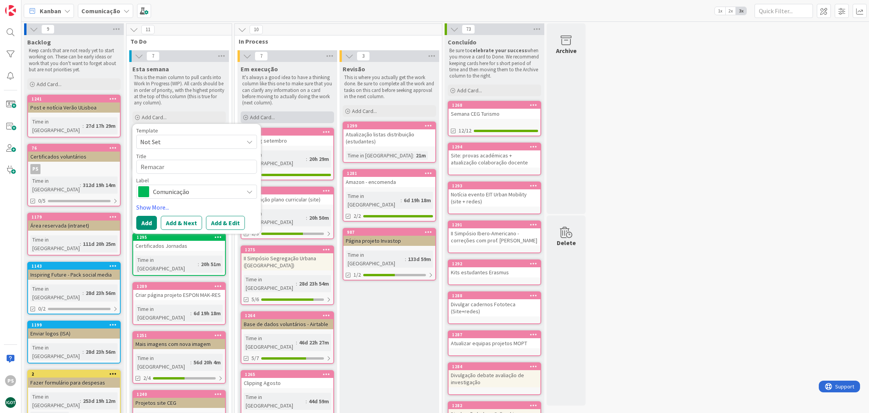
type textarea "Remaca"
type textarea "x"
type textarea "Remac"
type textarea "x"
type textarea "Rema"
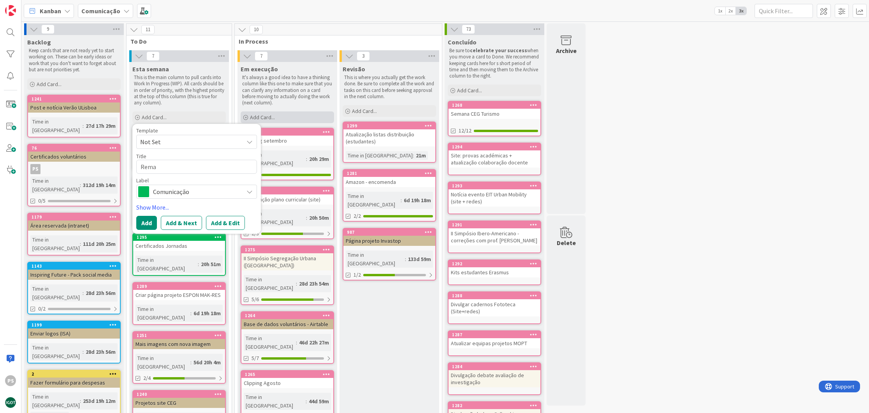
type textarea "x"
type textarea "Rem"
type textarea "x"
type textarea "Re"
type textarea "x"
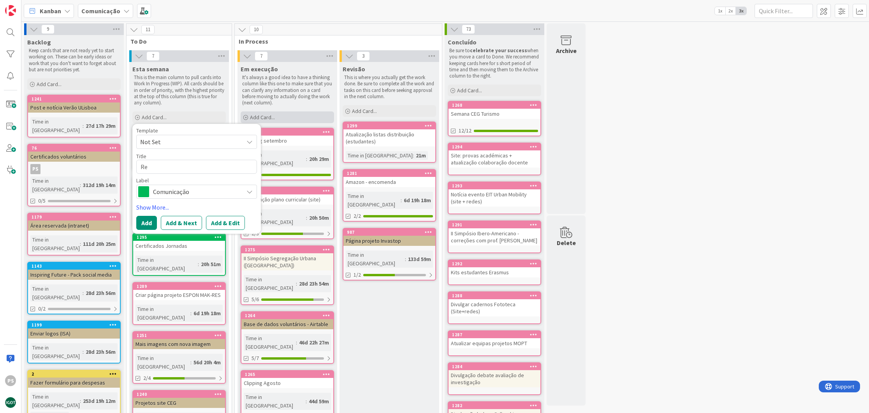
type textarea "R"
type textarea "x"
type textarea "A"
type textarea "x"
type textarea "Al"
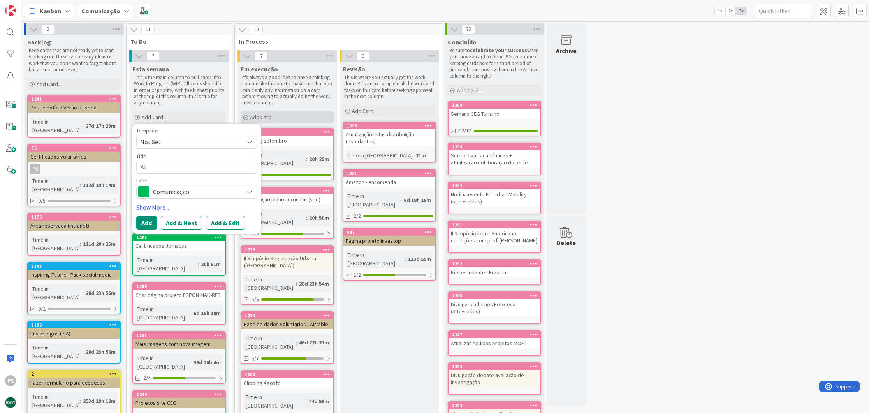
type textarea "x"
type textarea "Alt"
type textarea "x"
type textarea "Alte"
type textarea "x"
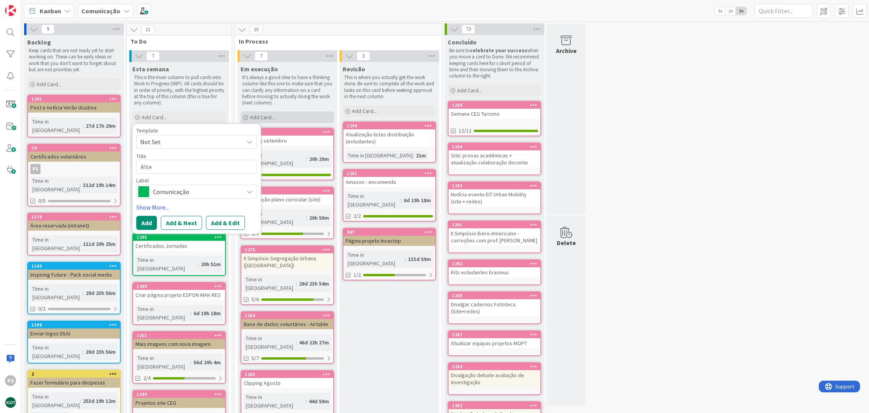
type textarea "Alter"
type textarea "x"
type textarea "Altera"
type textarea "x"
type textarea "Alteraç~"
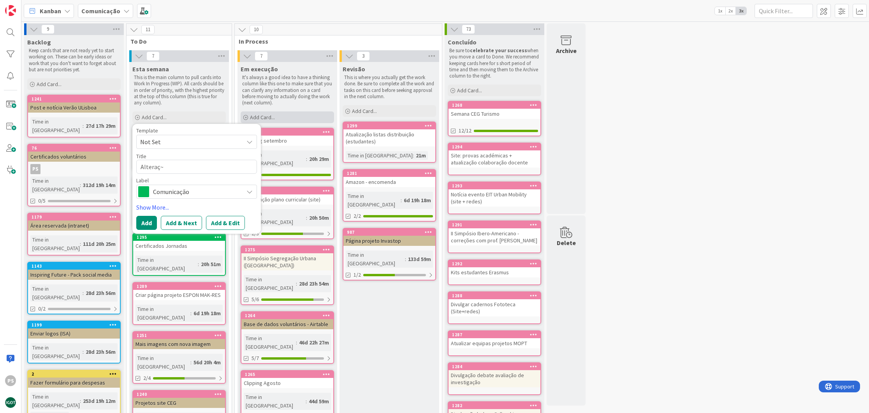
type textarea "x"
type textarea "Alteraçã"
type textarea "x"
type textarea "Alteração"
type textarea "x"
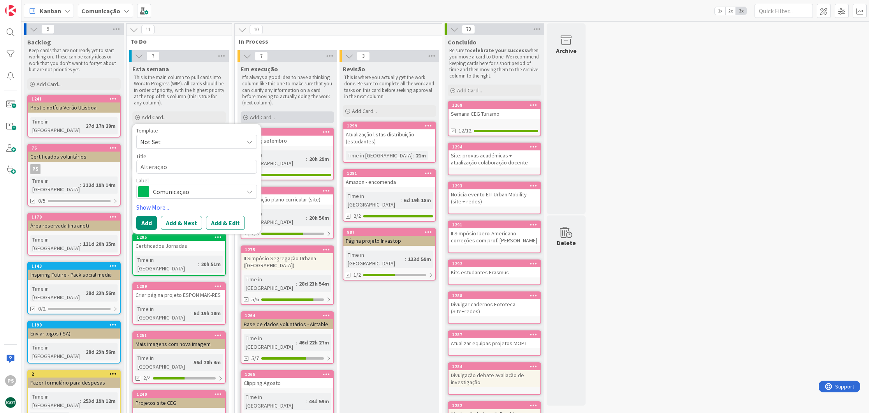
type textarea "Alteração"
type textarea "x"
type textarea "Alteração T"
type textarea "x"
type textarea "Alteração Tw"
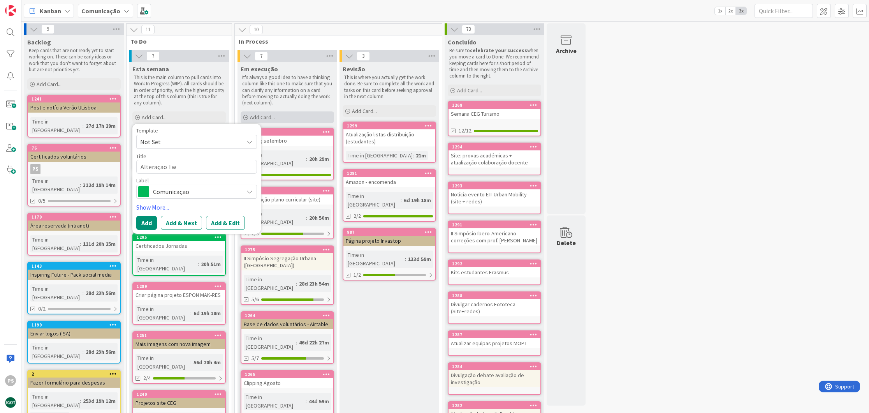
type textarea "x"
type textarea "Alteração Two"
type textarea "x"
type textarea "Alteração Twof"
type textarea "x"
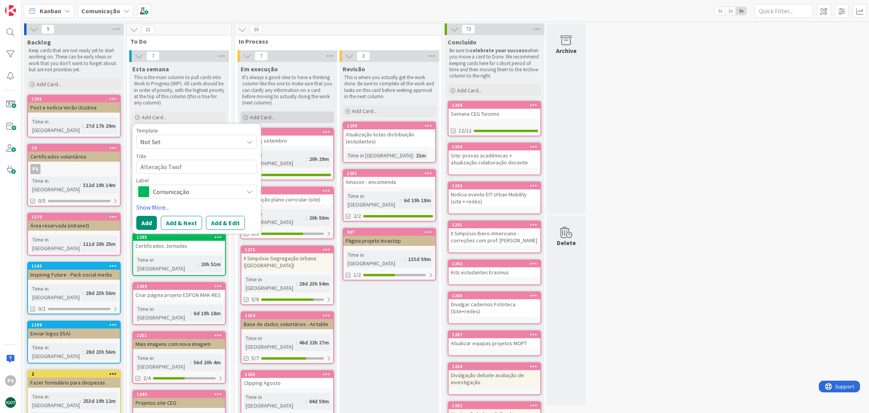
type textarea "Alteração Twofo"
type textarea "x"
type textarea "Alteração Twofol"
type textarea "x"
type textarea "Alteração Twofold"
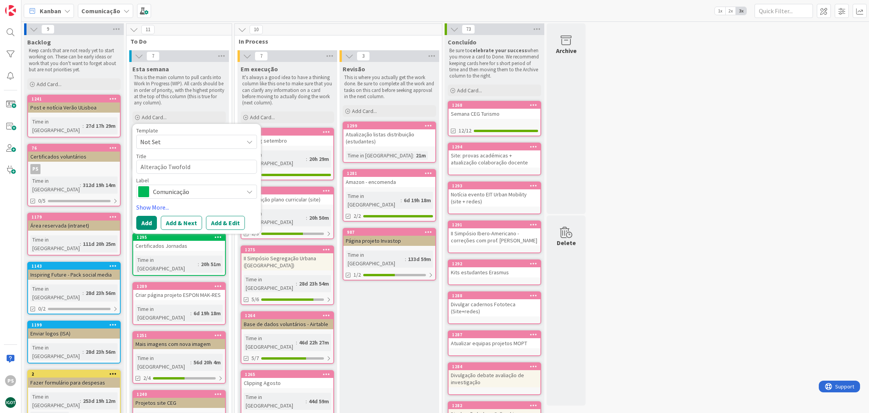
click at [203, 193] on span "Comunicação" at bounding box center [196, 191] width 86 height 11
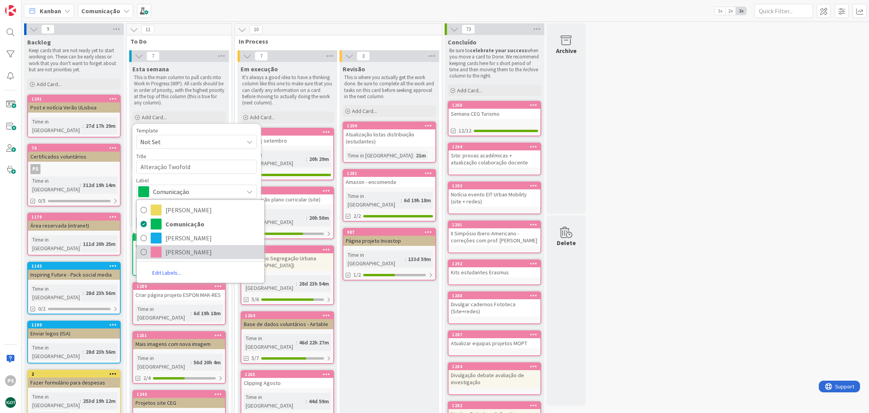
click at [185, 248] on span "Paula" at bounding box center [212, 252] width 95 height 12
type textarea "x"
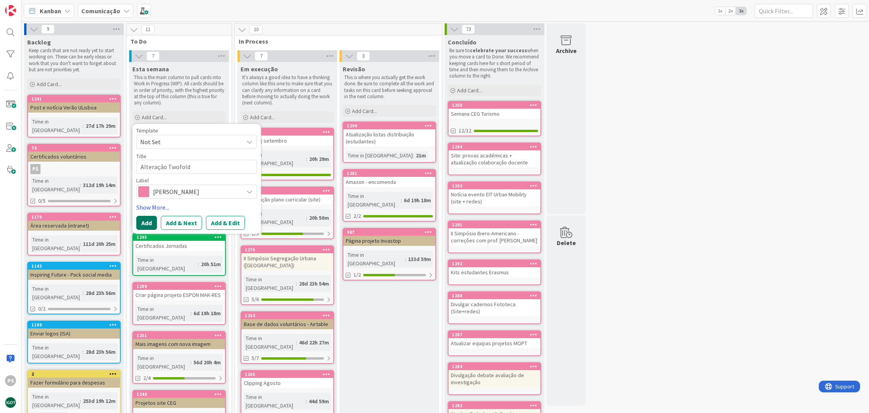
click at [146, 225] on button "Add" at bounding box center [146, 223] width 21 height 14
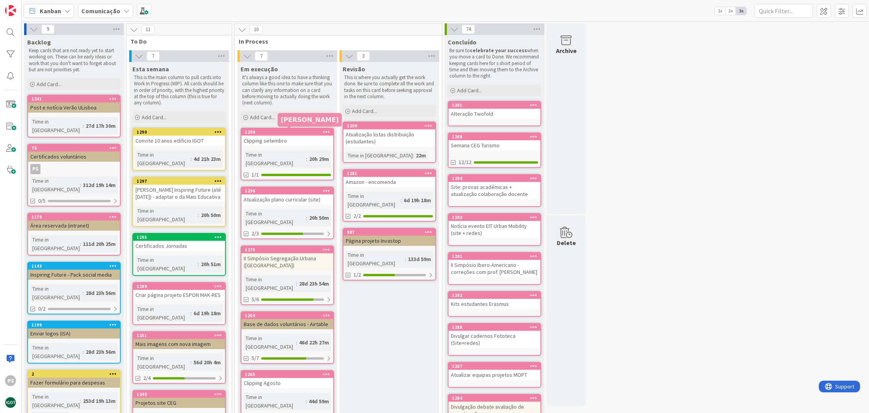
click at [291, 132] on div "1298" at bounding box center [289, 131] width 88 height 5
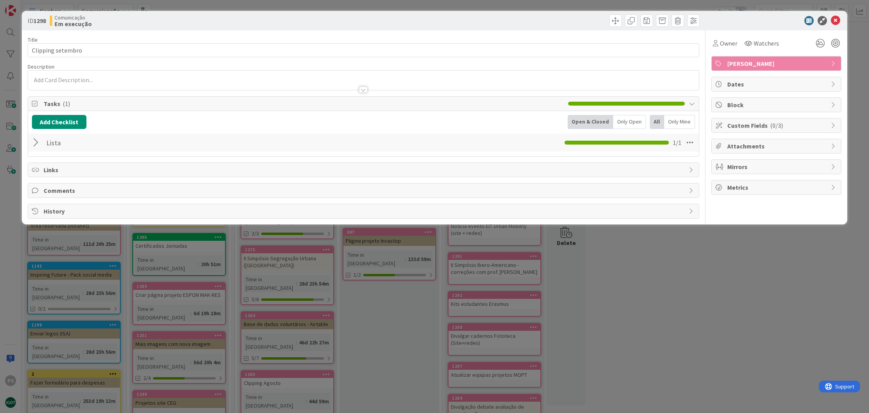
click at [35, 144] on div at bounding box center [37, 142] width 10 height 14
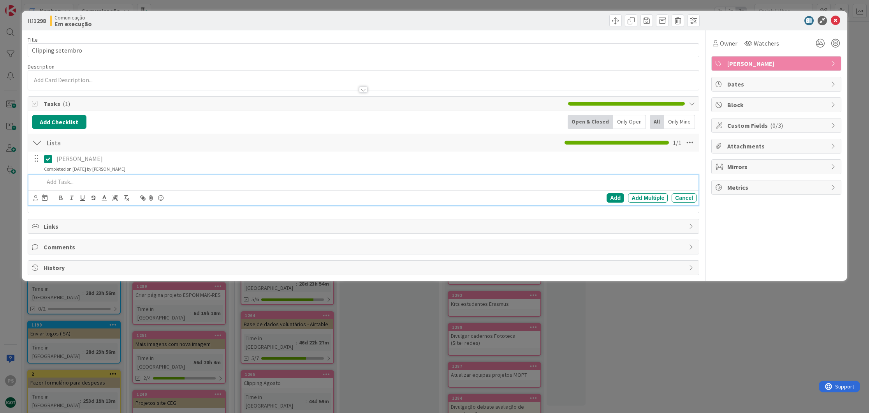
click at [81, 186] on div at bounding box center [369, 182] width 656 height 14
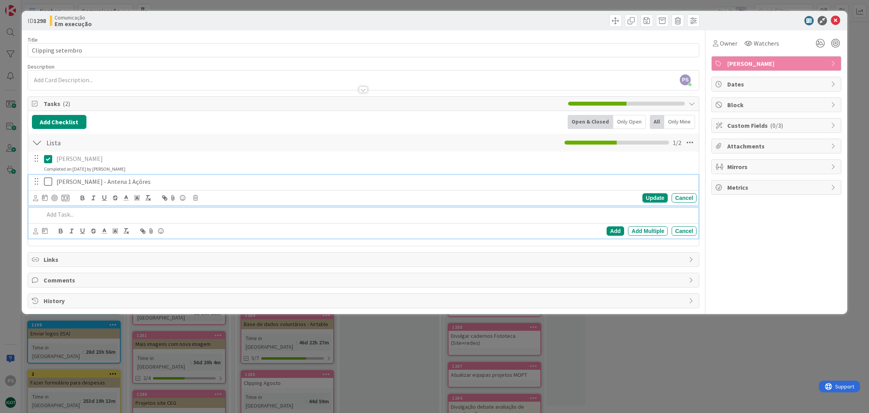
click at [129, 181] on p "Luis Mendes - Antena 1 Açõres" at bounding box center [374, 181] width 637 height 9
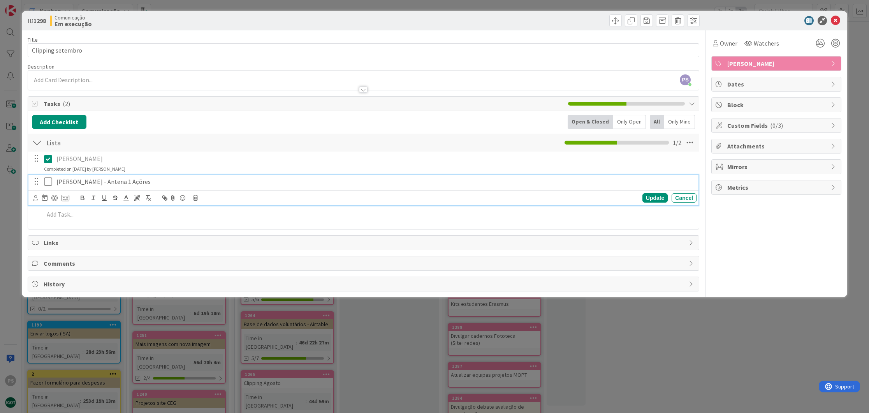
click at [124, 181] on p "Luis Mendes - Antena 1 Açõres" at bounding box center [374, 181] width 637 height 9
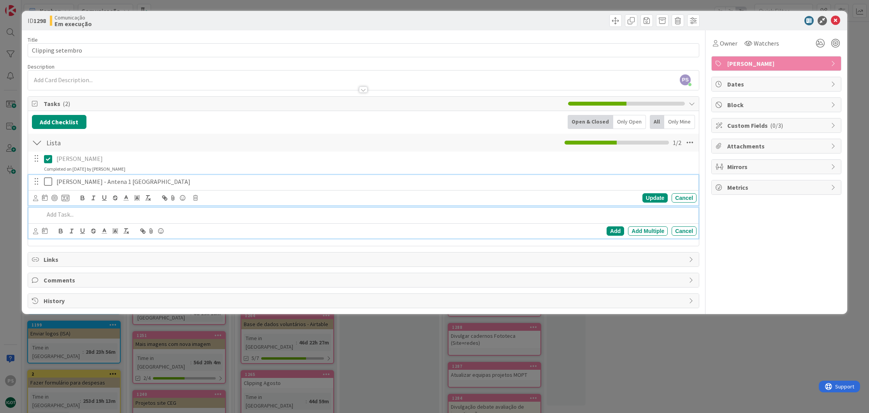
click at [156, 210] on p at bounding box center [368, 214] width 649 height 9
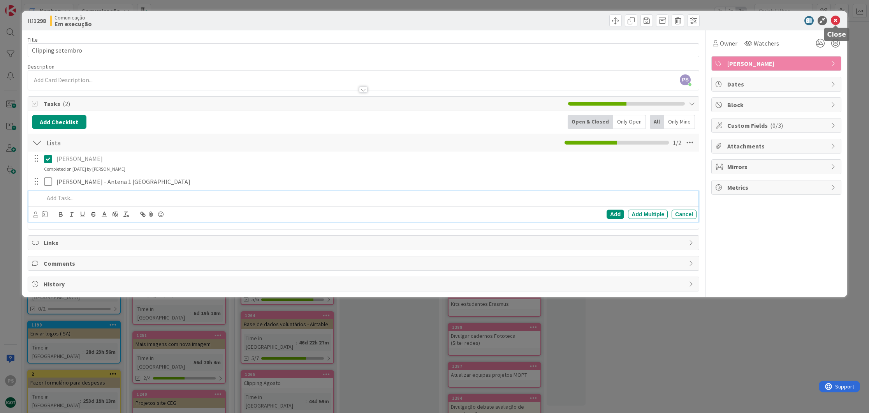
click at [835, 20] on icon at bounding box center [835, 20] width 9 height 9
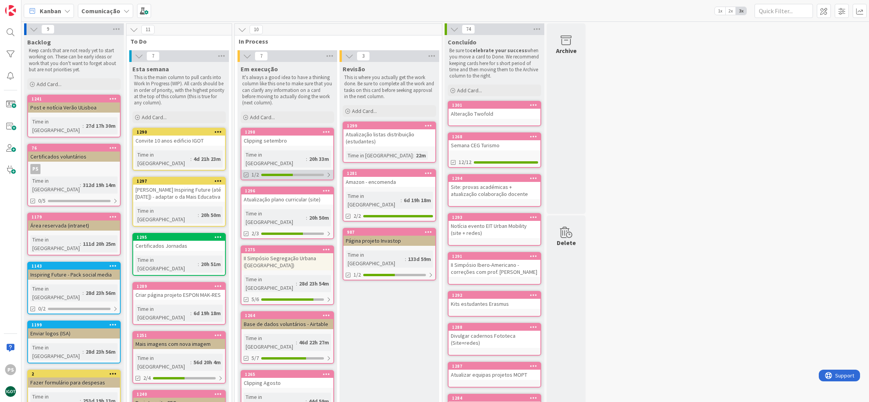
click at [282, 174] on div at bounding box center [277, 175] width 32 height 2
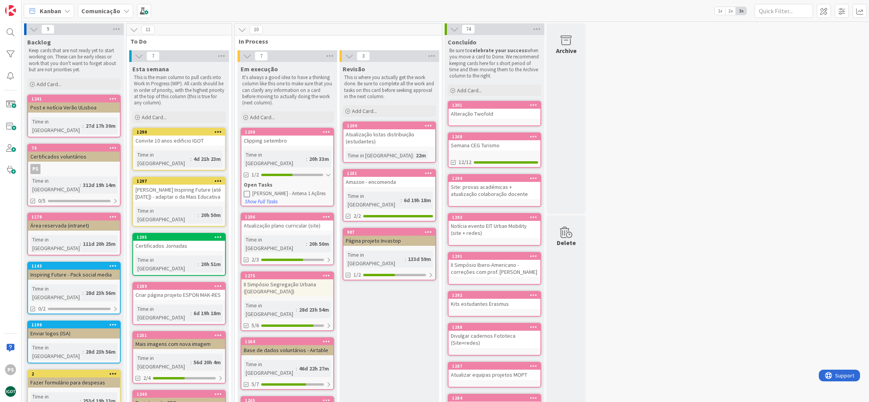
click at [249, 190] on icon at bounding box center [247, 193] width 6 height 6
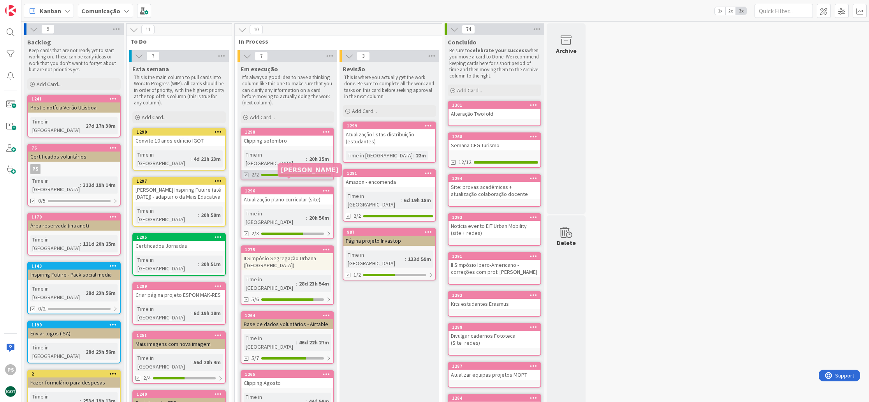
click at [276, 170] on div "2/2" at bounding box center [287, 175] width 92 height 10
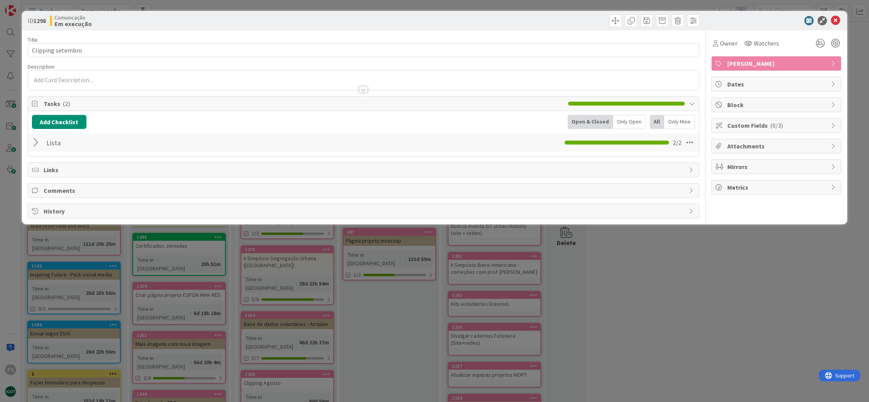
click at [39, 144] on div at bounding box center [37, 142] width 10 height 14
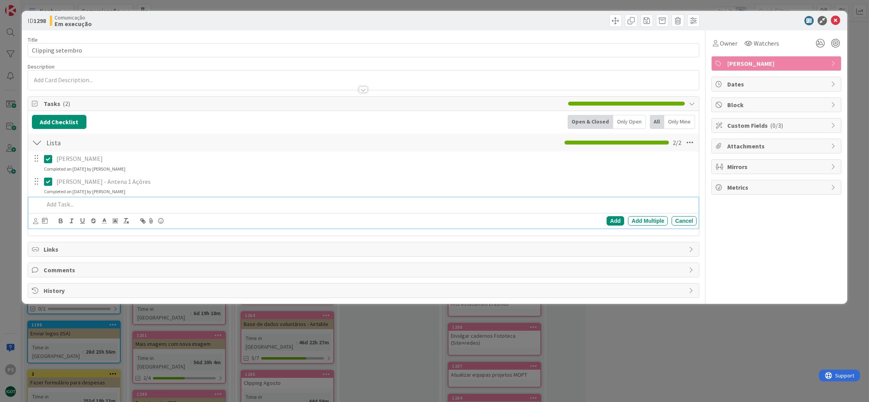
click at [97, 200] on p at bounding box center [368, 204] width 649 height 9
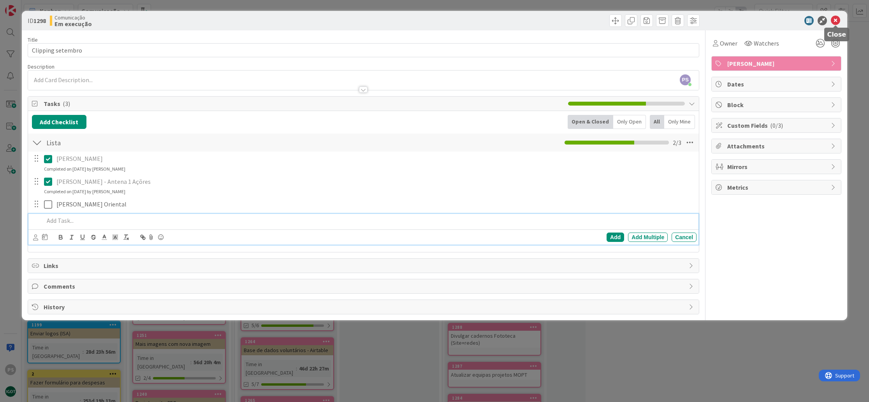
click at [834, 20] on icon at bounding box center [835, 20] width 9 height 9
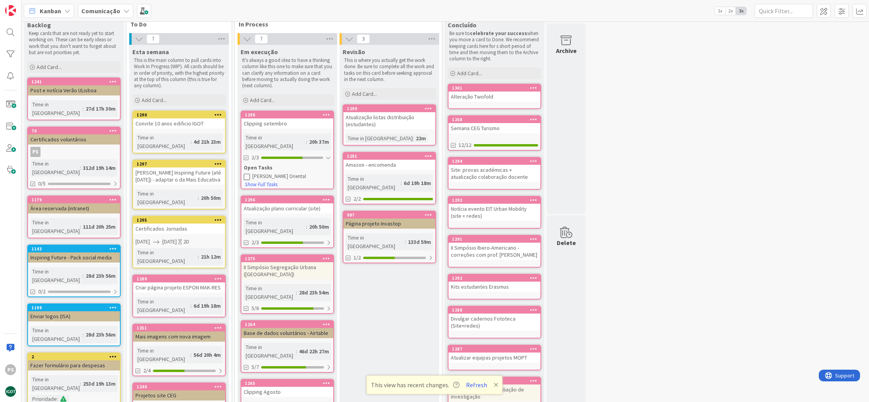
scroll to position [29, 0]
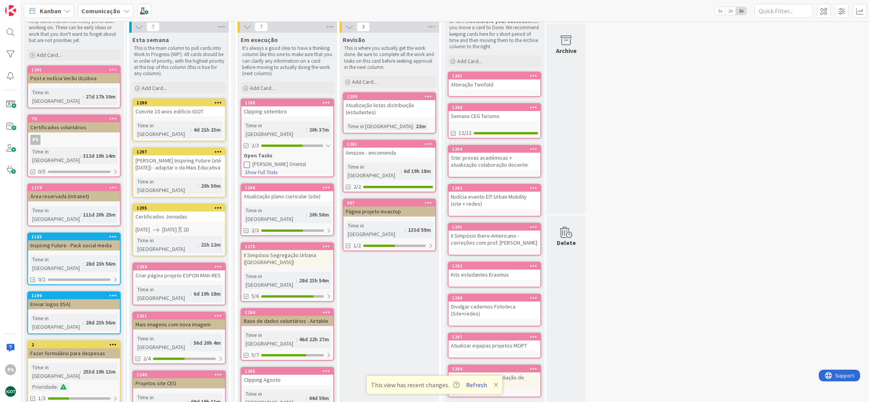
click at [472, 385] on button "Refresh" at bounding box center [476, 385] width 26 height 10
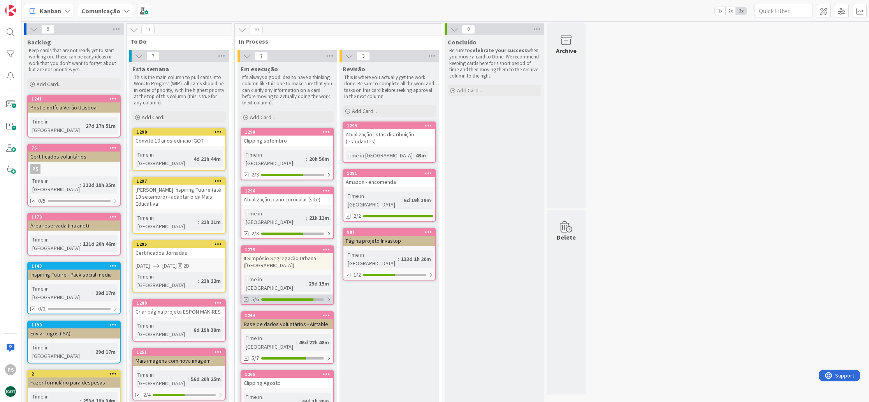
click at [311, 294] on div "5/6" at bounding box center [287, 299] width 92 height 10
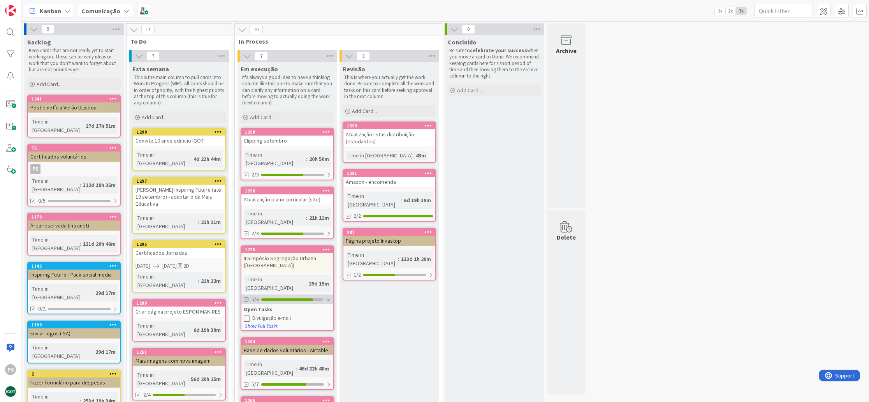
click at [310, 294] on div "5/6" at bounding box center [287, 299] width 92 height 10
